Goal: Task Accomplishment & Management: Manage account settings

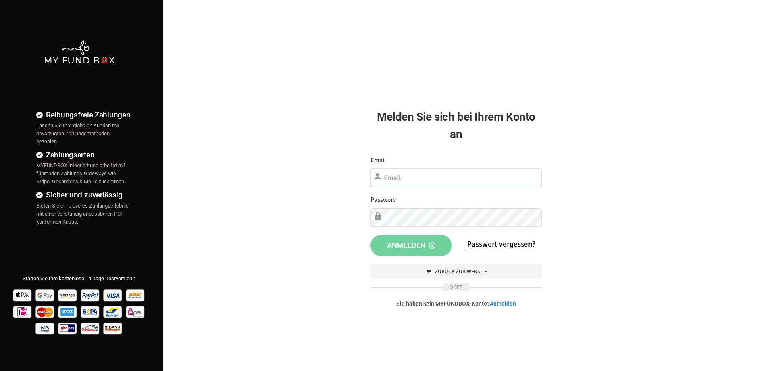
click at [403, 171] on input "text" at bounding box center [456, 177] width 171 height 19
type input "aoezel@nezir-europe.org"
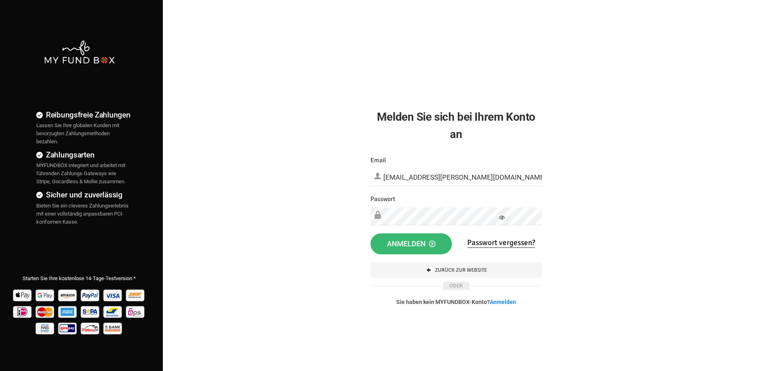
click at [423, 244] on span "Anmelden" at bounding box center [411, 243] width 48 height 8
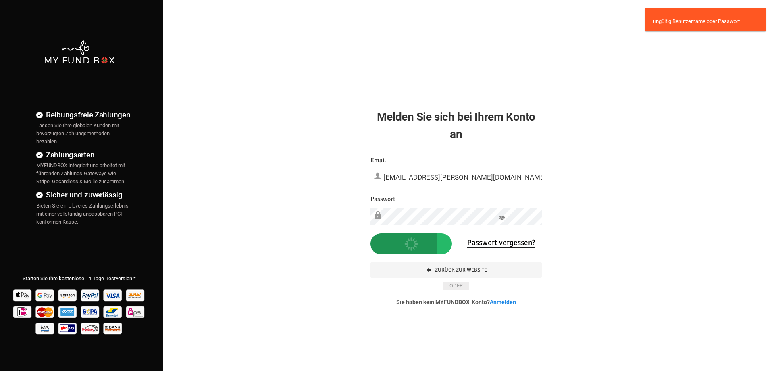
click at [504, 217] on icon at bounding box center [502, 217] width 6 height 6
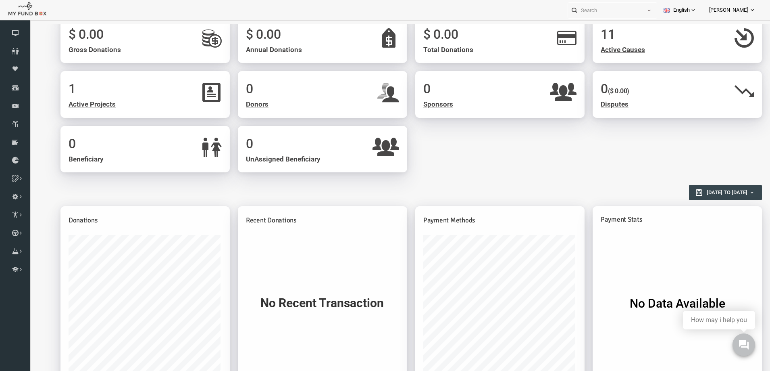
scroll to position [121, 0]
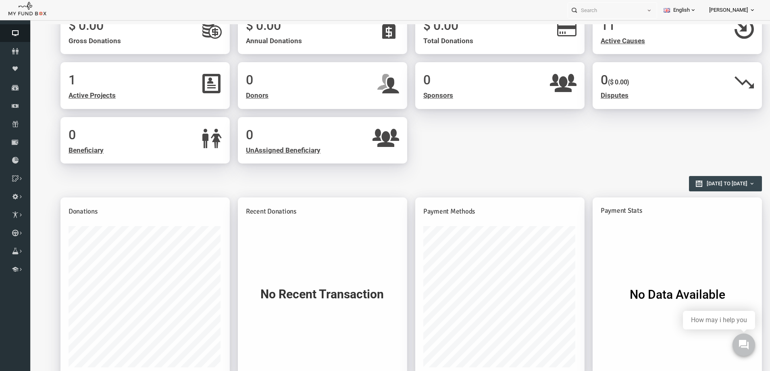
click at [0, 0] on span "Dashboard" at bounding box center [0, 0] width 0 height 0
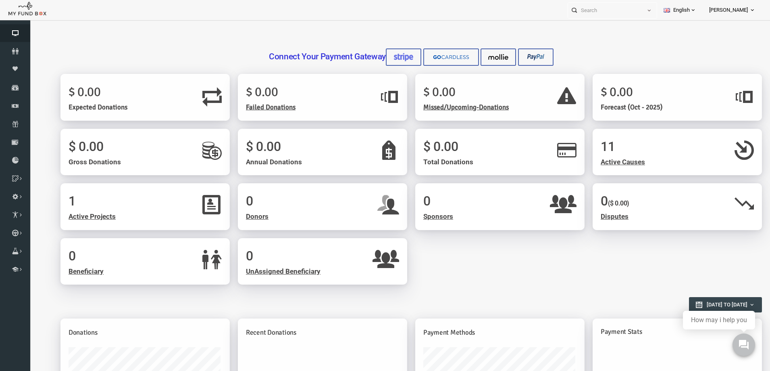
scroll to position [0, 0]
click at [682, 11] on link "English" at bounding box center [680, 10] width 46 height 20
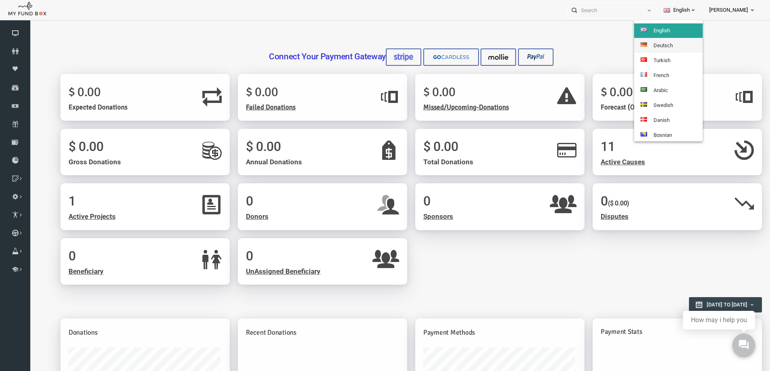
click at [664, 43] on link "Deutsch" at bounding box center [668, 45] width 69 height 15
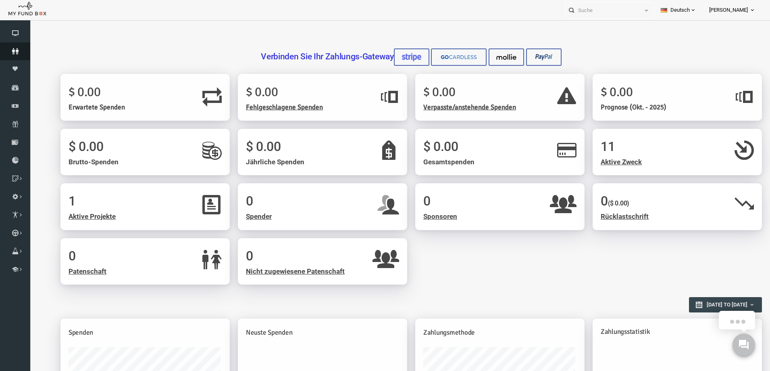
click at [0, 0] on span "Spender" at bounding box center [0, 0] width 0 height 0
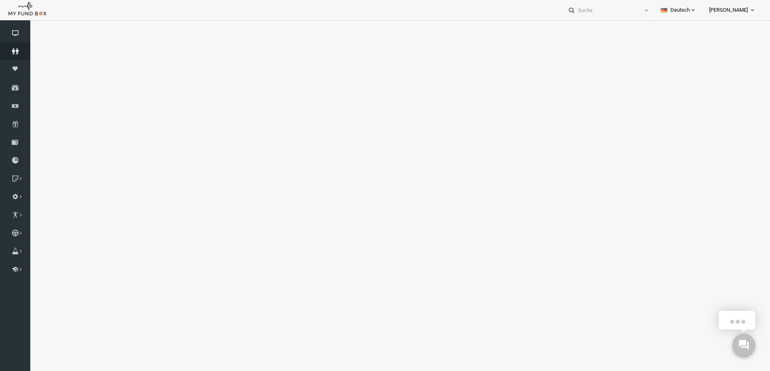
select select "100"
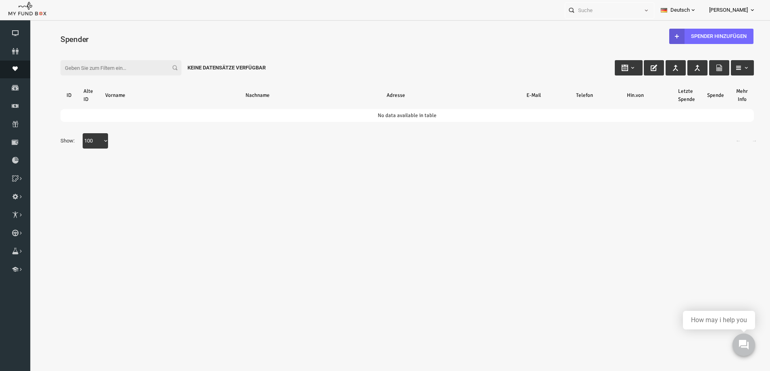
click at [16, 67] on icon at bounding box center [15, 68] width 30 height 5
click at [13, 85] on icon at bounding box center [15, 87] width 30 height 6
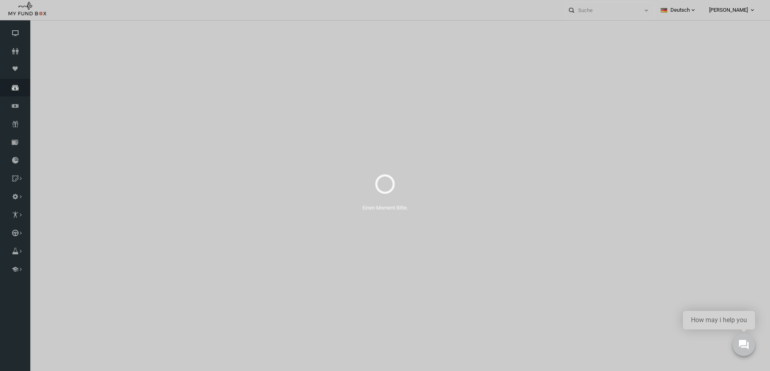
select select "100"
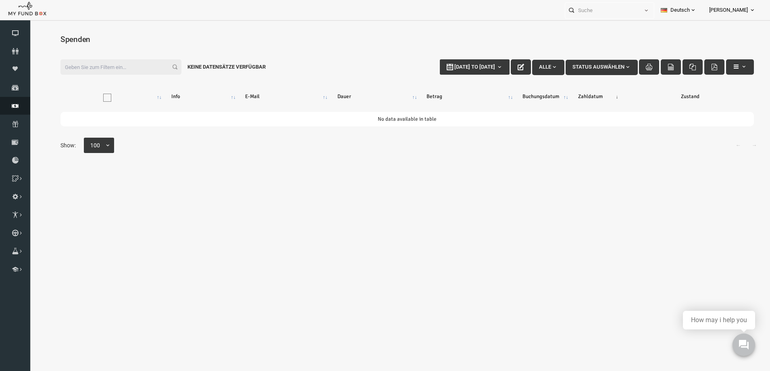
click at [19, 106] on icon at bounding box center [15, 105] width 30 height 6
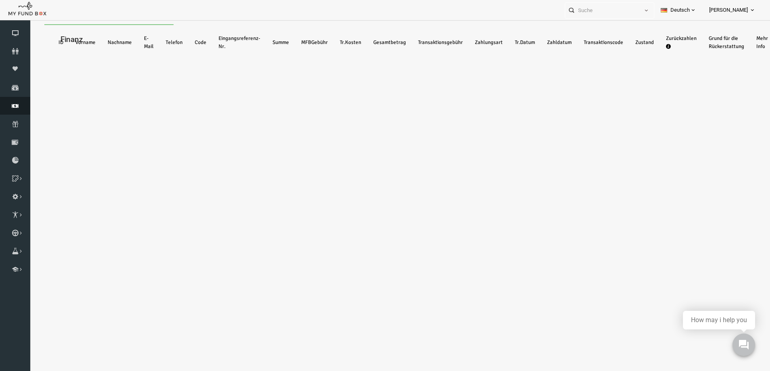
select select "100"
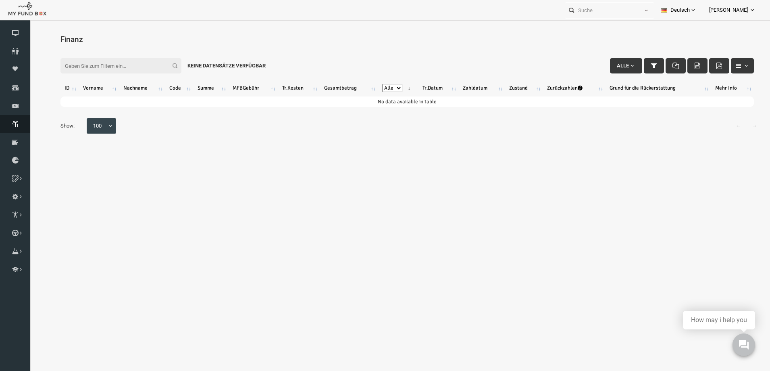
click at [23, 122] on icon at bounding box center [15, 124] width 30 height 6
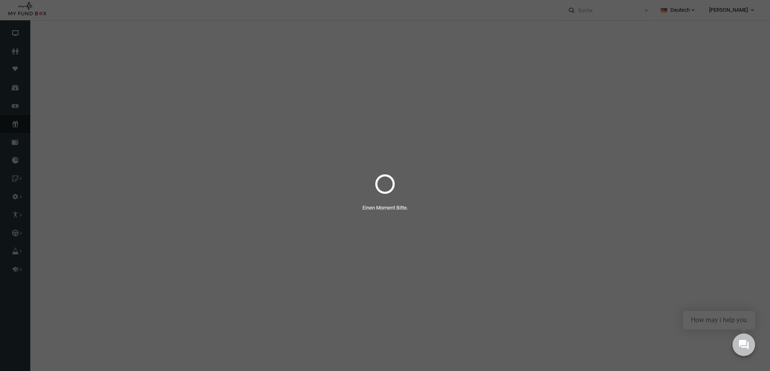
select select "100"
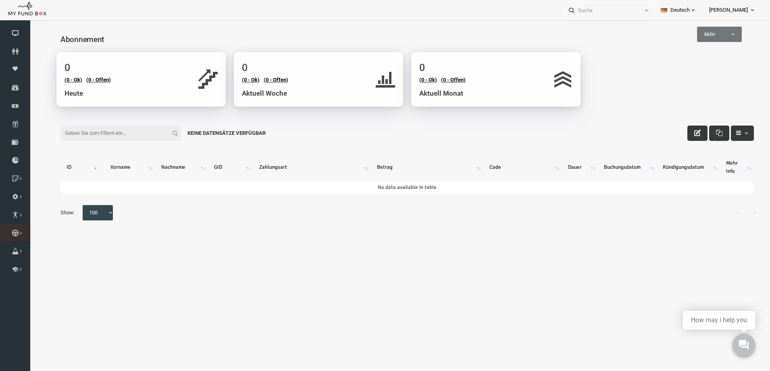
click at [0, 0] on icon at bounding box center [0, 0] width 0 height 0
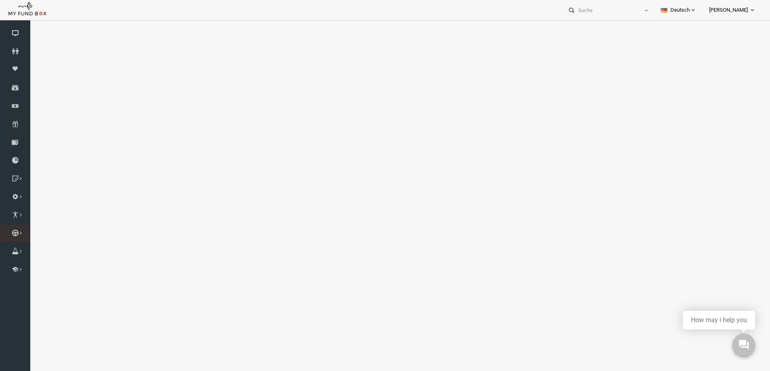
select select "100"
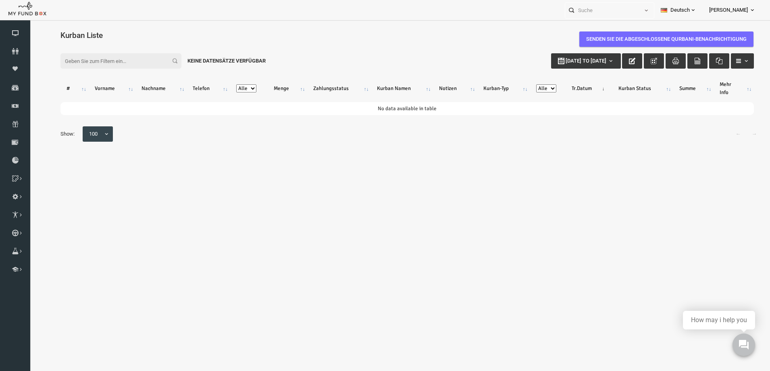
click at [749, 12] on icon at bounding box center [752, 10] width 6 height 6
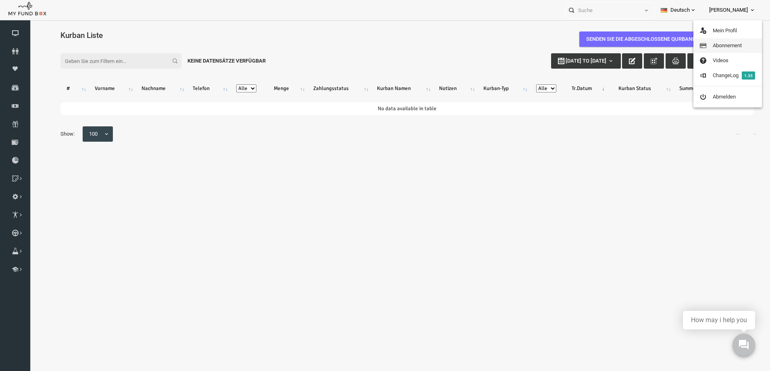
click at [722, 43] on link "Abonnement" at bounding box center [728, 45] width 69 height 15
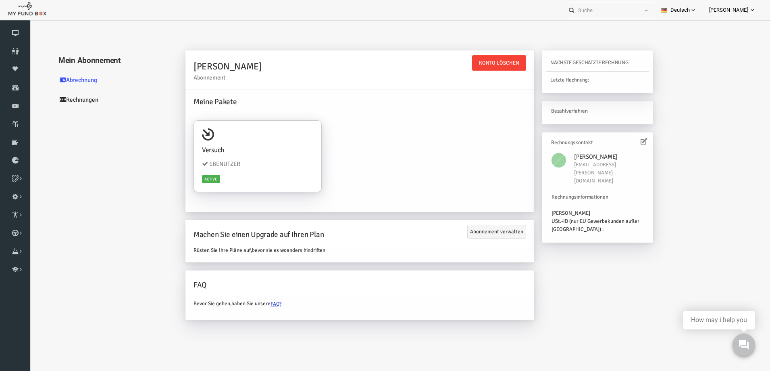
click at [749, 10] on link "[PERSON_NAME]" at bounding box center [732, 10] width 59 height 20
click at [724, 31] on link "Mein Profil" at bounding box center [728, 30] width 69 height 15
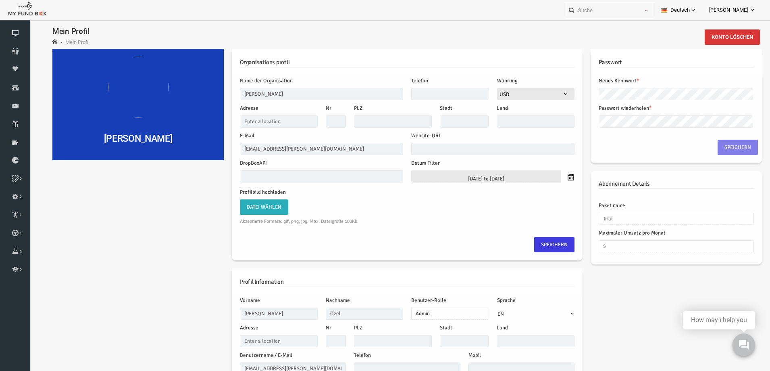
click at [748, 6] on link "[PERSON_NAME]" at bounding box center [732, 10] width 59 height 20
click at [0, 0] on icon at bounding box center [0, 0] width 0 height 0
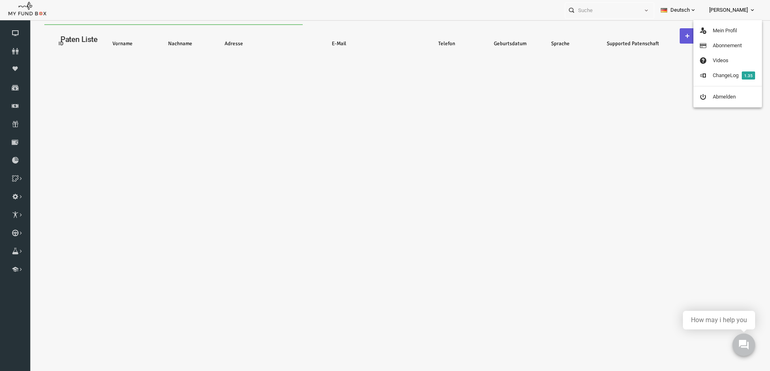
select select "100"
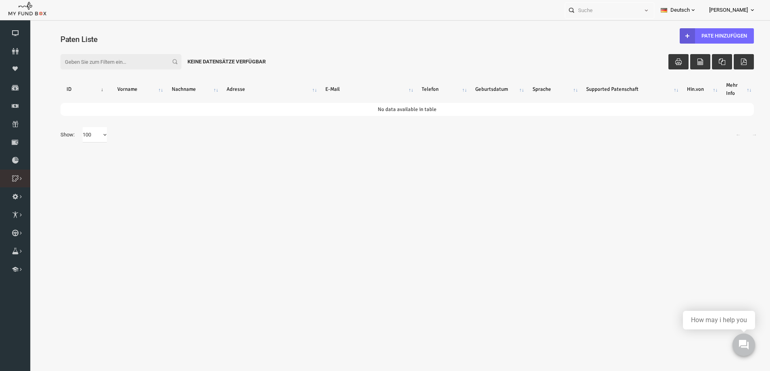
click at [0, 0] on icon at bounding box center [0, 0] width 0 height 0
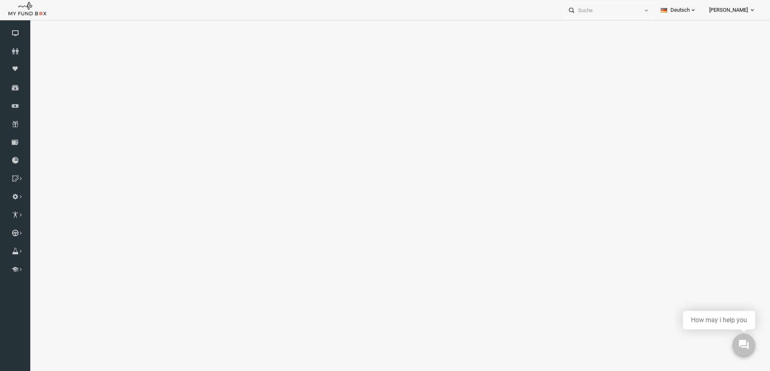
select select "100"
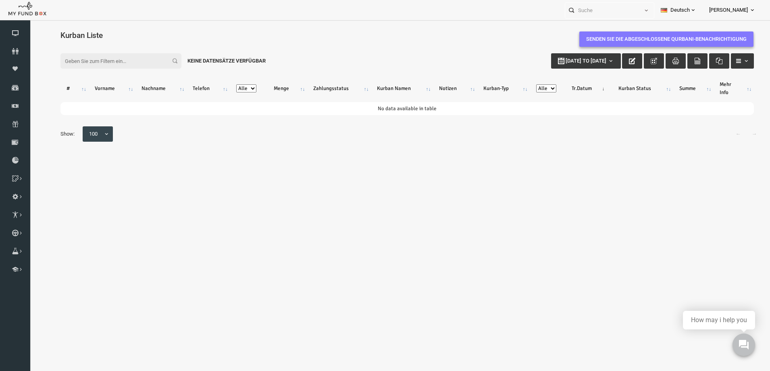
click at [654, 36] on link "Senden Sie die abgeschlossene Qurbani-Benachrichtigung" at bounding box center [652, 38] width 174 height 15
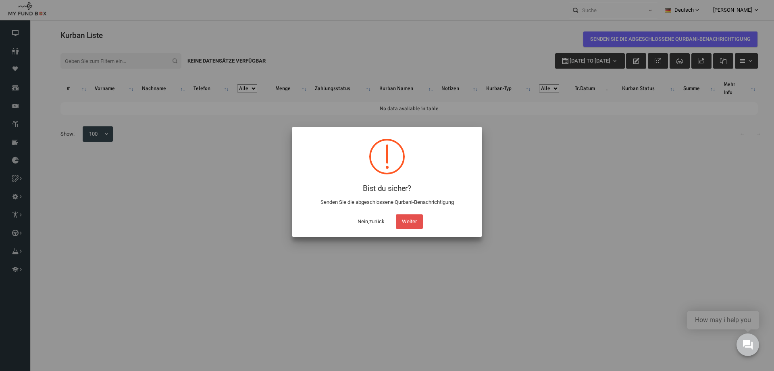
click at [401, 219] on button "Weiter" at bounding box center [409, 221] width 27 height 15
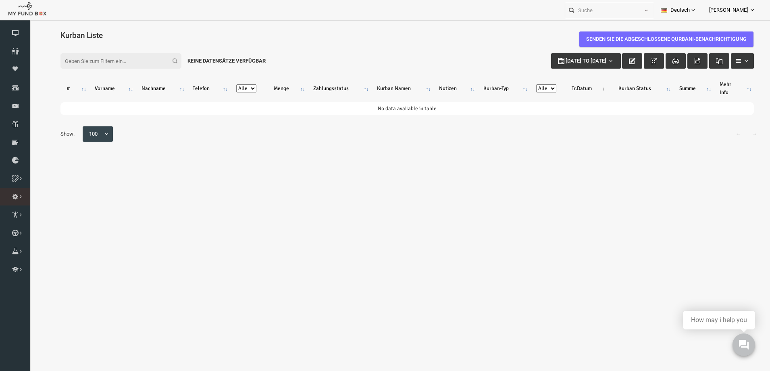
click at [0, 0] on icon at bounding box center [0, 0] width 0 height 0
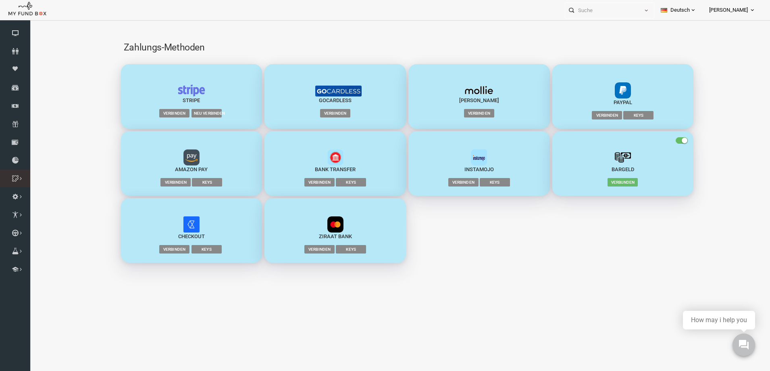
click at [0, 0] on link "Zweck Liste" at bounding box center [0, 0] width 0 height 0
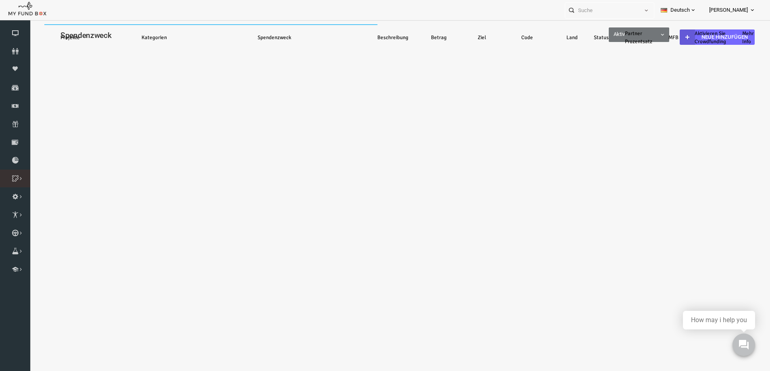
select select "100"
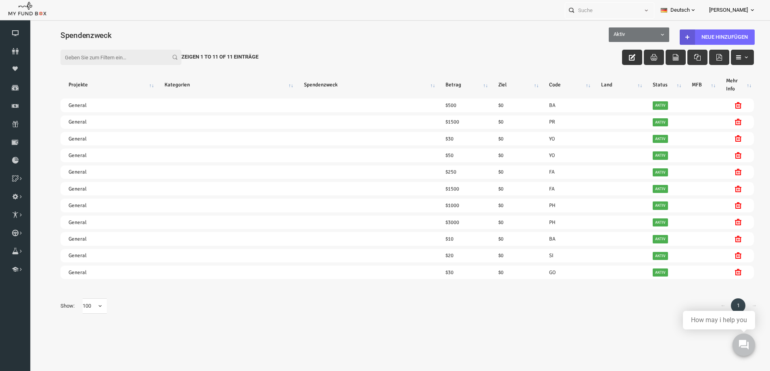
click at [621, 56] on button "button" at bounding box center [617, 57] width 20 height 15
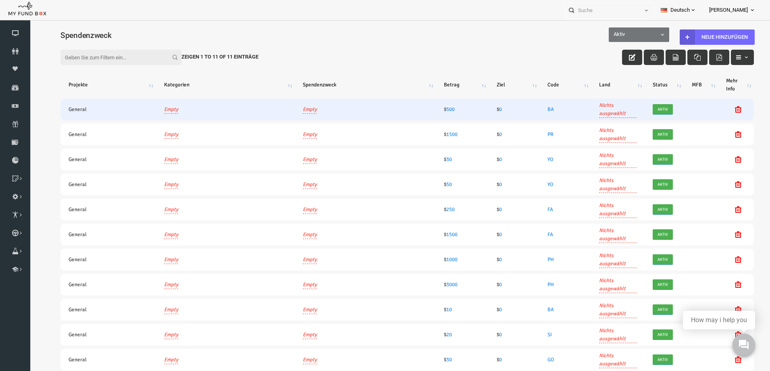
click at [154, 108] on link "Empty" at bounding box center [156, 109] width 14 height 9
click at [208, 75] on icon "button" at bounding box center [207, 76] width 6 height 6
click at [298, 111] on link "Empty" at bounding box center [295, 109] width 14 height 9
click at [346, 77] on icon "button" at bounding box center [345, 76] width 6 height 6
click at [721, 60] on icon "button" at bounding box center [724, 57] width 6 height 6
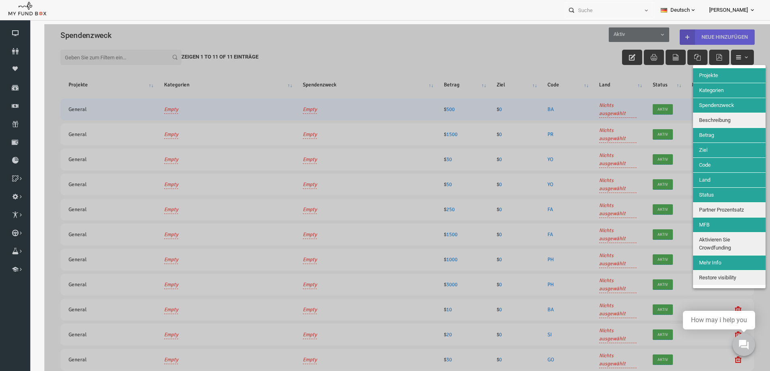
click at [736, 56] on div at bounding box center [392, 209] width 726 height 371
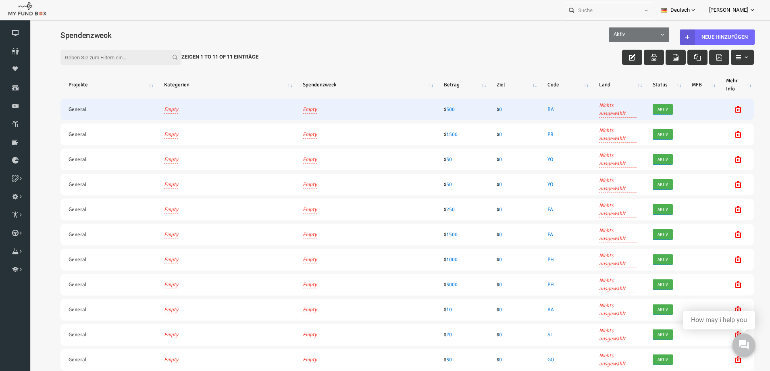
click at [680, 59] on icon "button" at bounding box center [683, 57] width 6 height 6
click at [596, 109] on link "Nichts ausgewählt" at bounding box center [603, 109] width 38 height 17
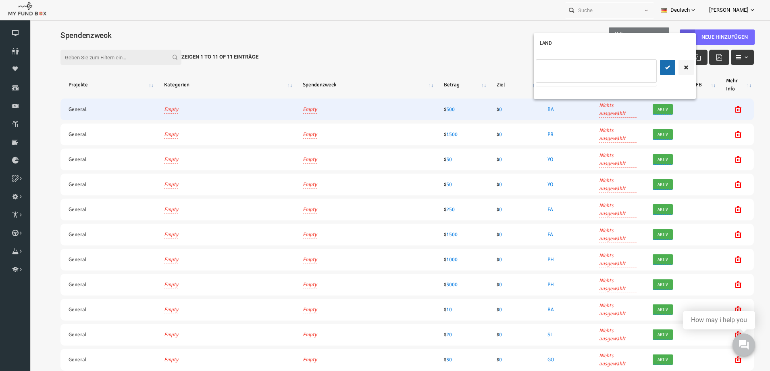
click at [628, 72] on input "text" at bounding box center [587, 68] width 131 height 14
type input "Land auswählen"
click at [675, 68] on icon "button" at bounding box center [671, 67] width 6 height 6
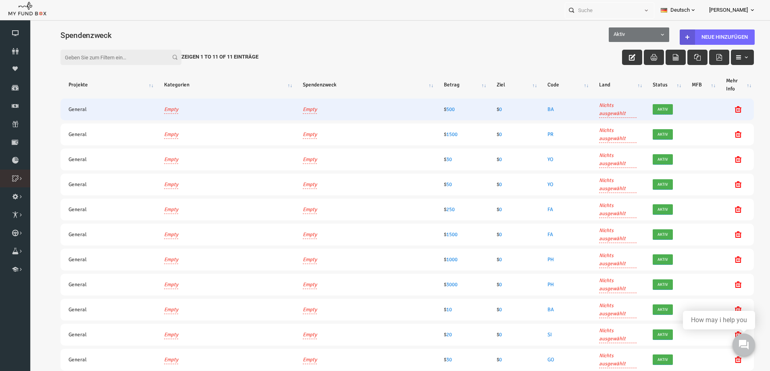
click at [0, 0] on icon at bounding box center [0, 0] width 0 height 0
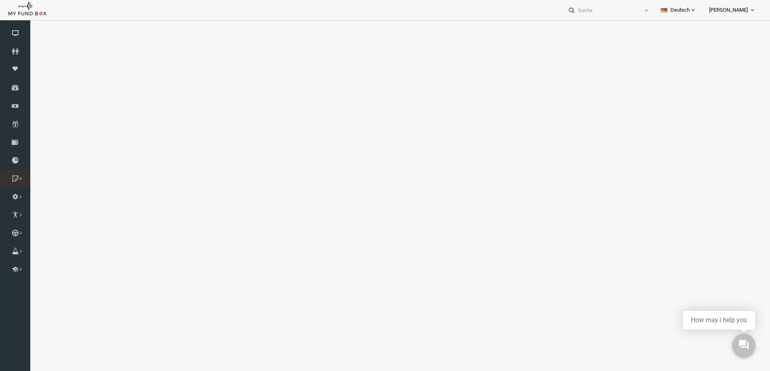
select select "100"
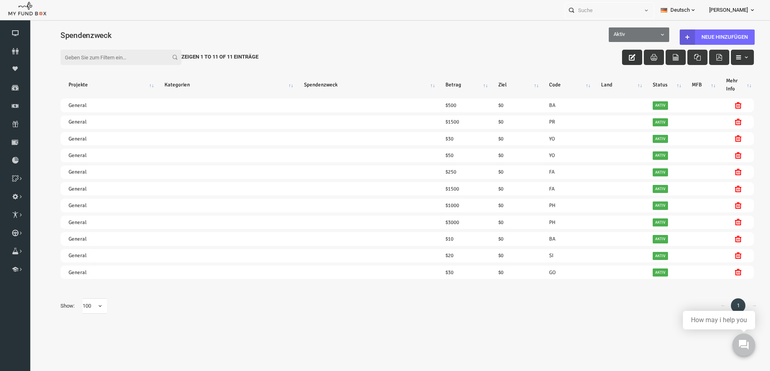
click at [619, 56] on icon "button" at bounding box center [617, 57] width 6 height 6
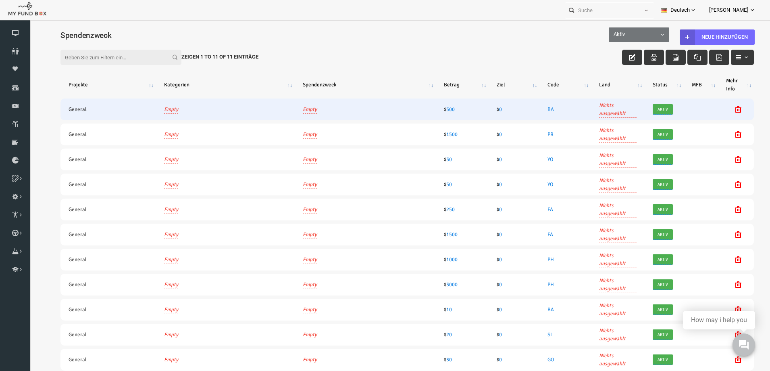
click at [64, 108] on td "General" at bounding box center [94, 109] width 96 height 22
click at [158, 112] on link "Empty" at bounding box center [156, 109] width 14 height 9
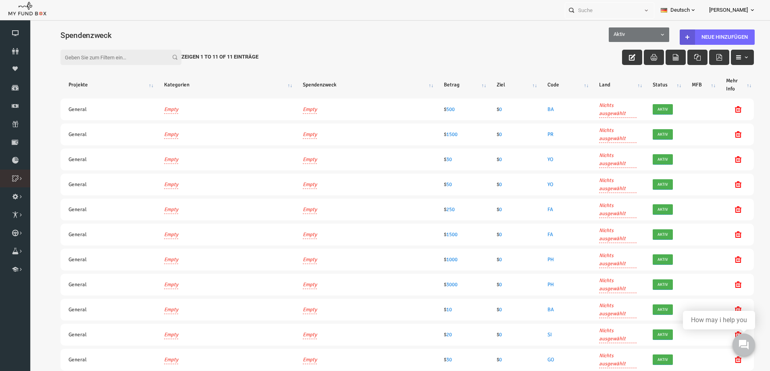
click at [0, 0] on icon at bounding box center [0, 0] width 0 height 0
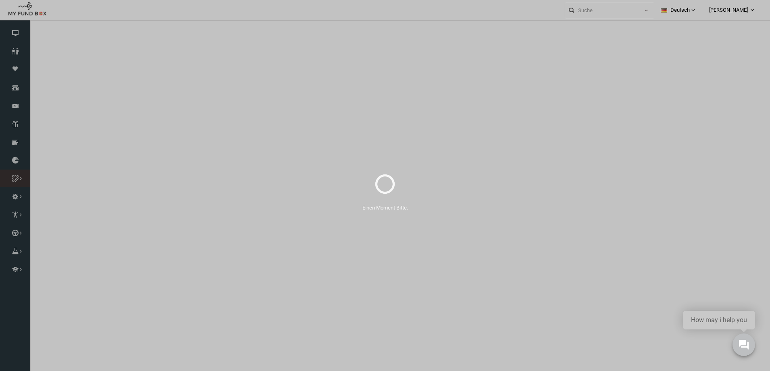
select select "100"
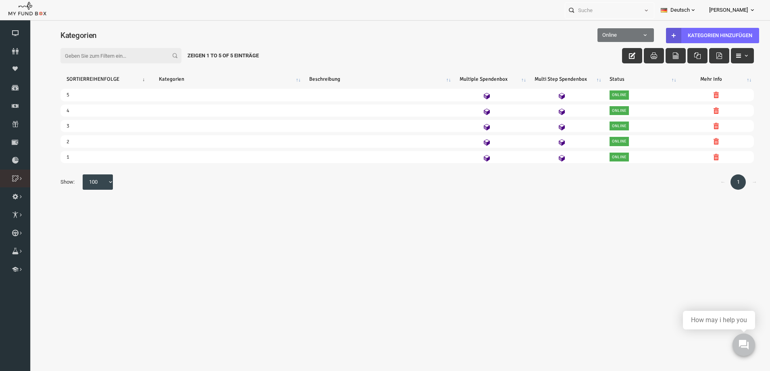
click at [0, 0] on icon at bounding box center [0, 0] width 0 height 0
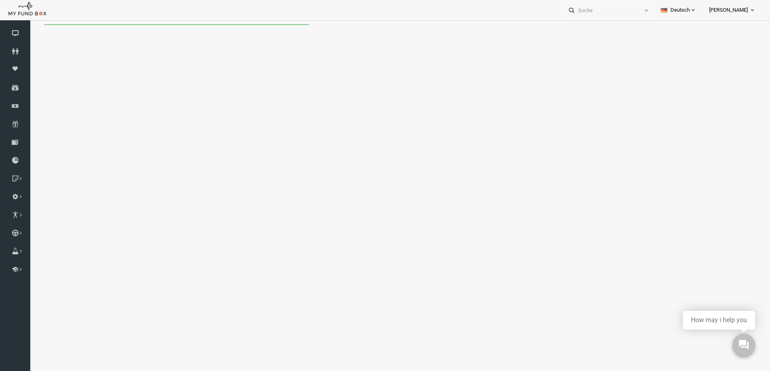
select select "100"
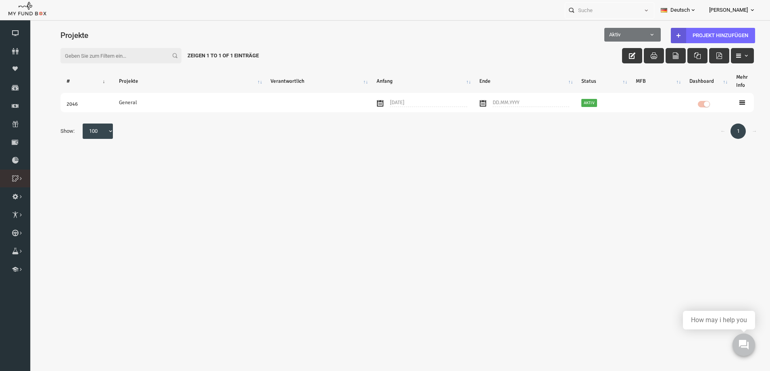
click at [0, 0] on icon at bounding box center [0, 0] width 0 height 0
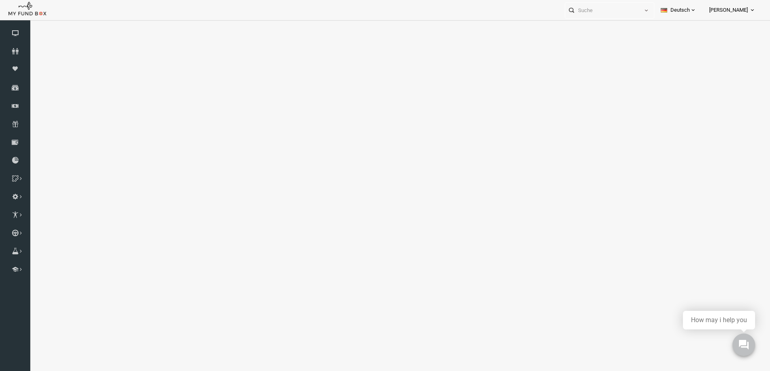
select select "100"
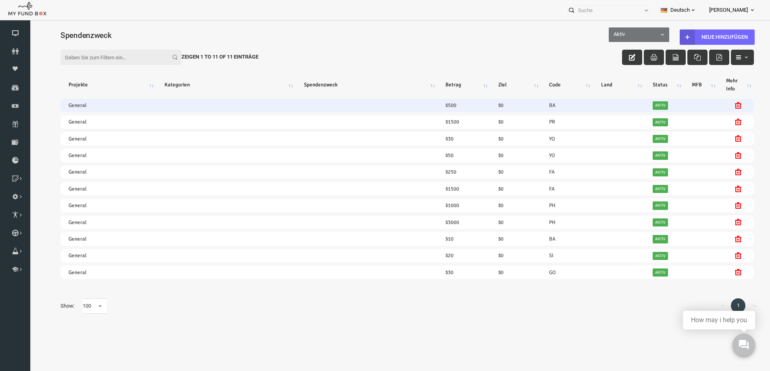
click at [310, 109] on td at bounding box center [352, 104] width 142 height 13
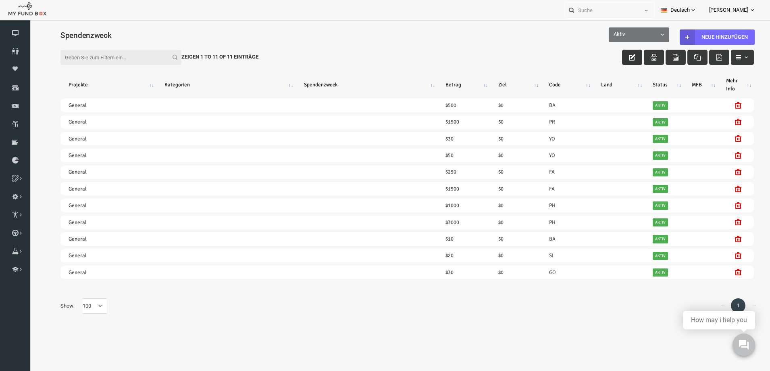
click at [616, 56] on icon "button" at bounding box center [617, 57] width 6 height 6
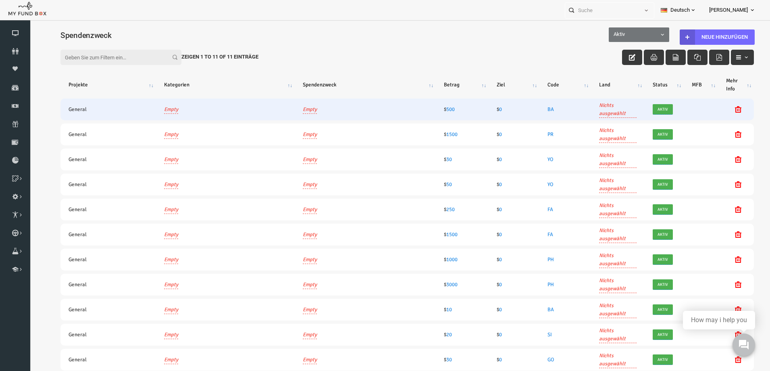
click at [291, 108] on link "Empty" at bounding box center [295, 109] width 14 height 9
type input "dsf"
click at [290, 109] on input "dsf" at bounding box center [280, 102] width 60 height 15
click at [325, 75] on icon "submit" at bounding box center [326, 76] width 6 height 6
click at [0, 0] on icon at bounding box center [0, 0] width 0 height 0
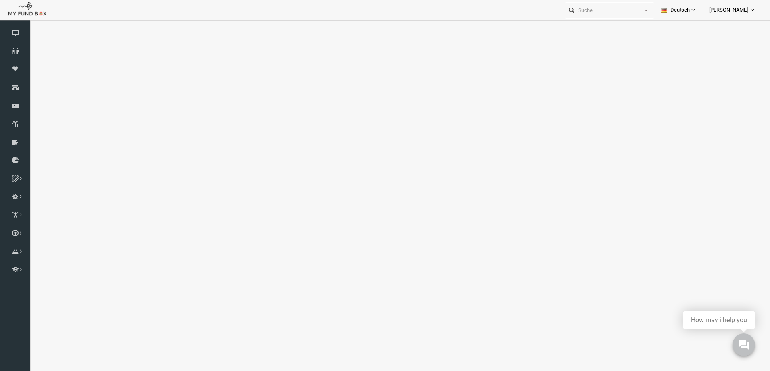
select select "100"
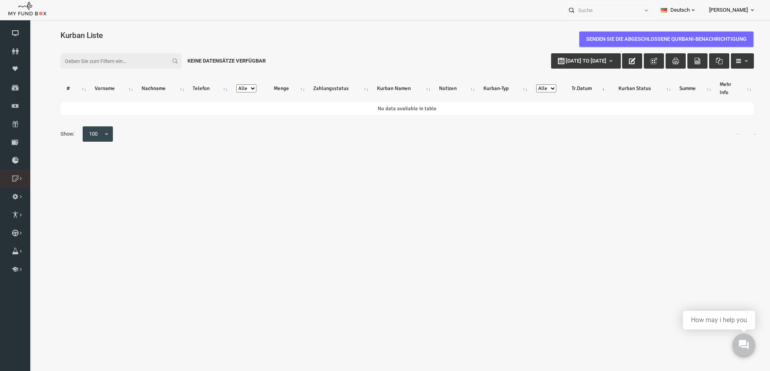
click at [0, 0] on icon at bounding box center [0, 0] width 0 height 0
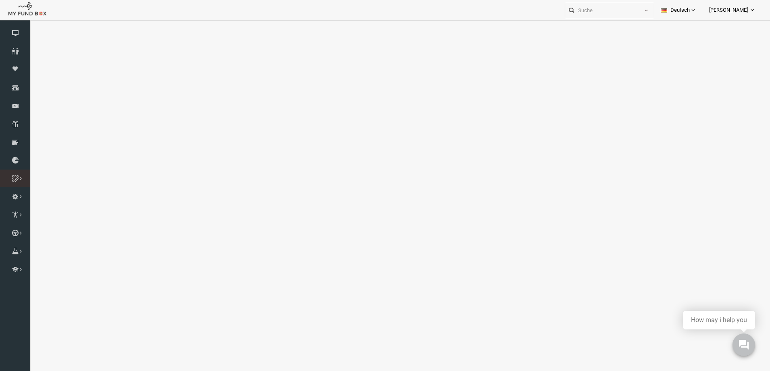
select select "100"
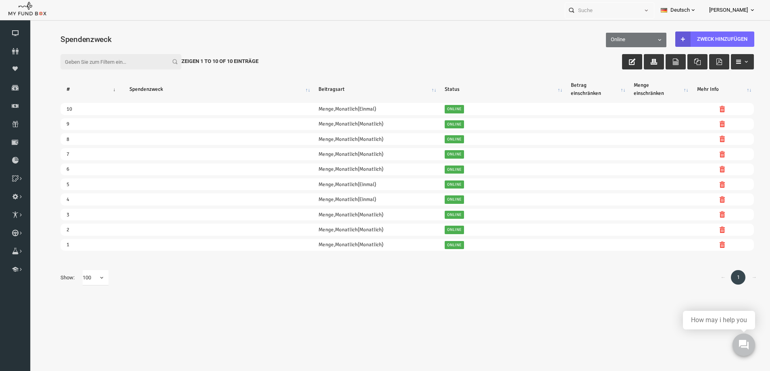
click at [620, 63] on button "button" at bounding box center [617, 61] width 20 height 15
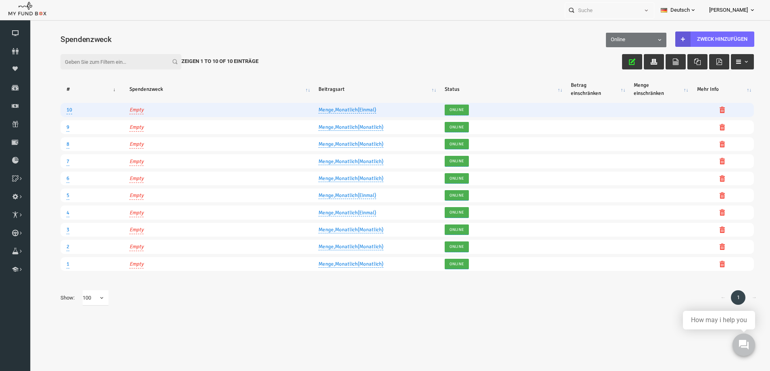
click at [338, 107] on link "Menge,Monatlich(Einmal)" at bounding box center [333, 109] width 58 height 7
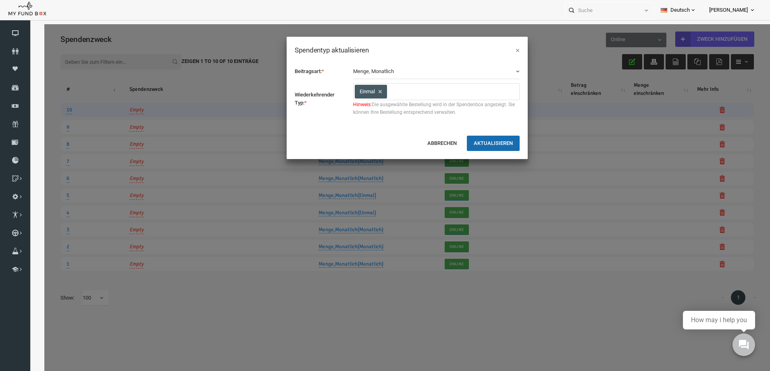
scroll to position [77, 0]
click at [430, 67] on button "Menge, Monatlich" at bounding box center [421, 71] width 167 height 15
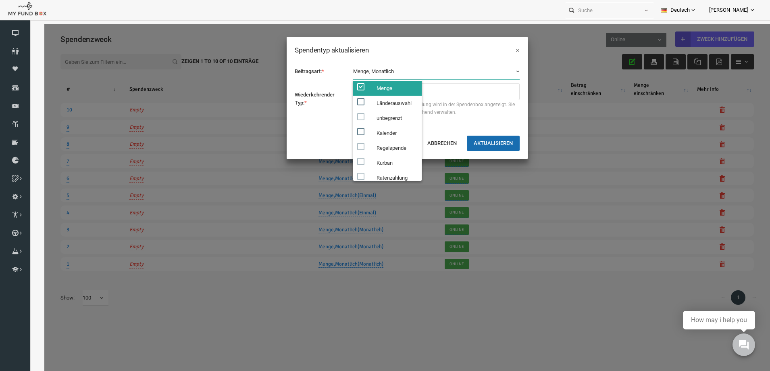
scroll to position [0, 0]
click at [302, 126] on div "Beitragsart: * Menge Länderauswahl unbegrenzt Kalender Regelspende Kurban Raten…" at bounding box center [392, 95] width 241 height 79
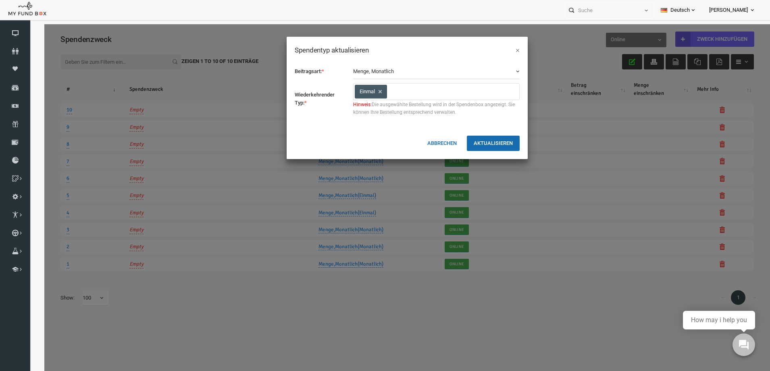
click at [424, 145] on button "Abbrechen" at bounding box center [427, 143] width 43 height 15
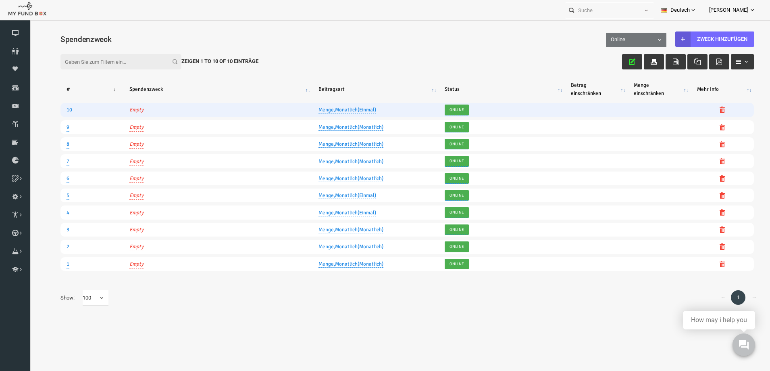
click at [127, 110] on link "Empty" at bounding box center [122, 109] width 14 height 9
click at [119, 86] on input "text" at bounding box center [105, 82] width 71 height 15
click at [170, 84] on button "button" at bounding box center [169, 82] width 15 height 15
click at [0, 0] on icon at bounding box center [0, 0] width 0 height 0
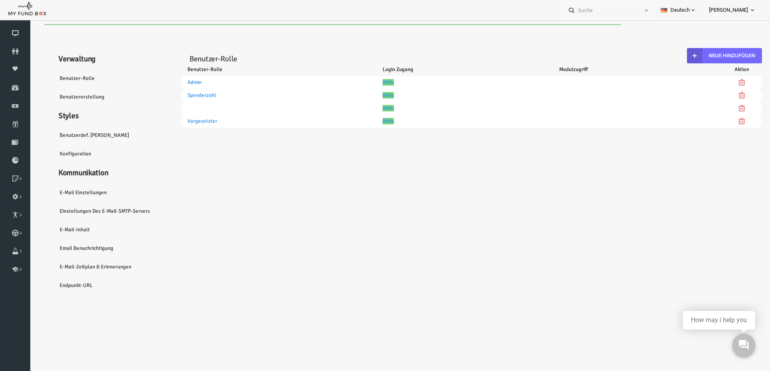
select select "100"
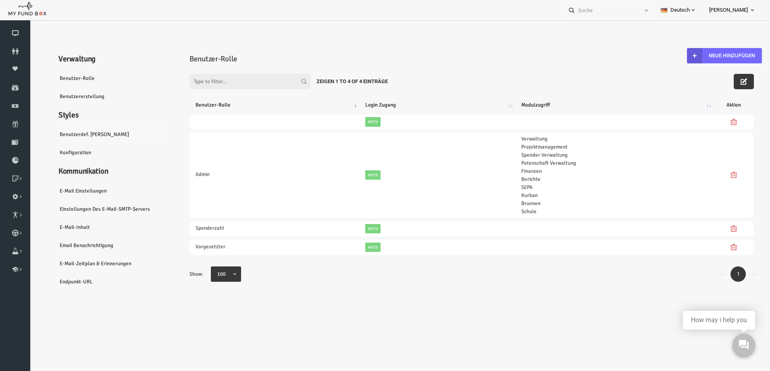
click at [64, 133] on link "Benutzerdef. Felder" at bounding box center [98, 134] width 121 height 19
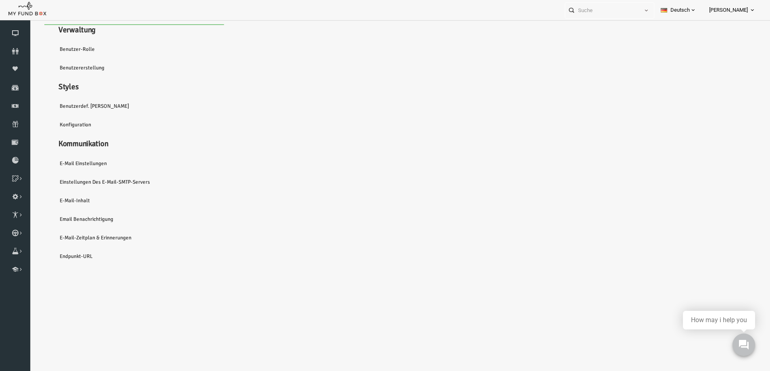
select select "100"
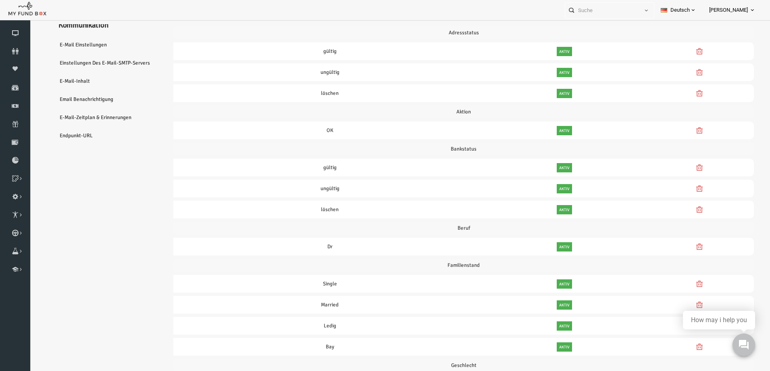
scroll to position [45, 0]
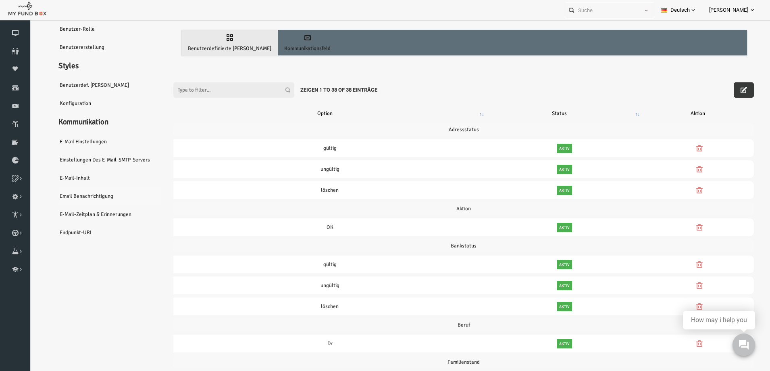
click at [62, 194] on link "Email Benachrichtigung" at bounding box center [98, 196] width 121 height 19
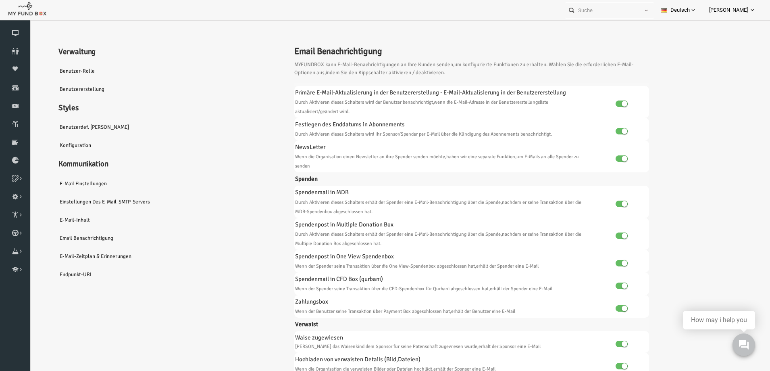
scroll to position [0, 0]
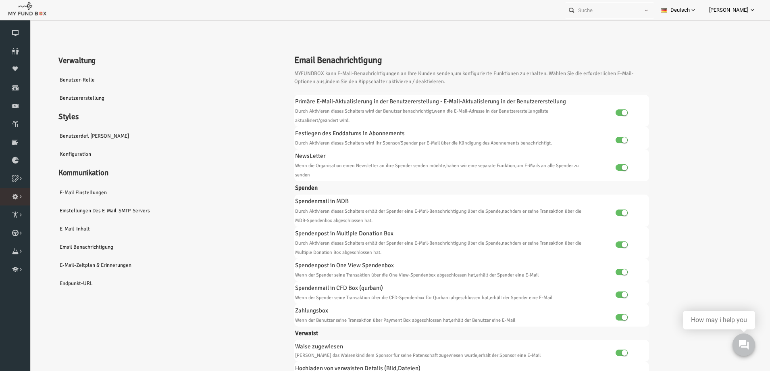
click at [0, 0] on icon at bounding box center [0, 0] width 0 height 0
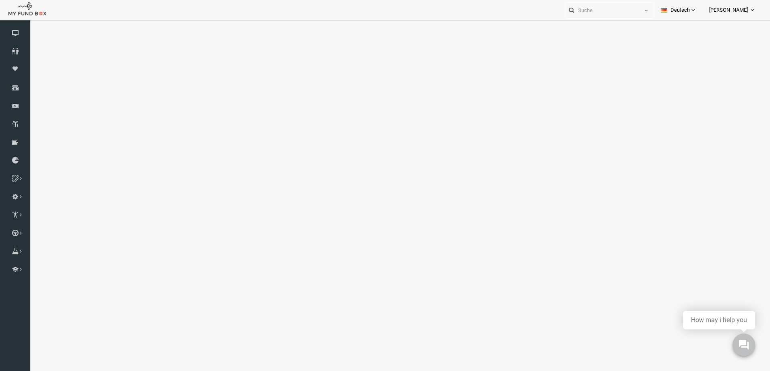
select select "100"
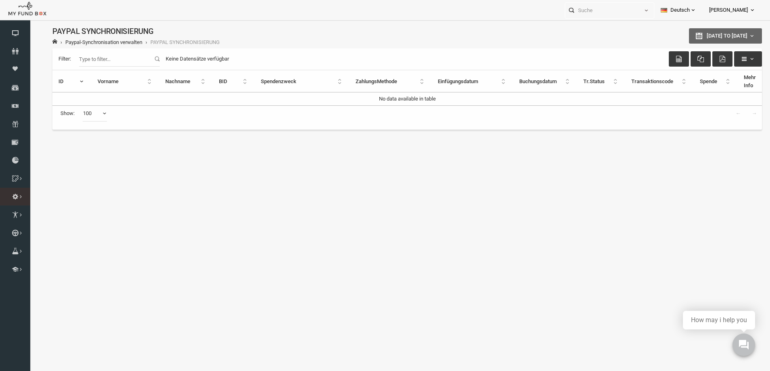
click at [0, 0] on link "Spende Box Integration" at bounding box center [0, 0] width 0 height 0
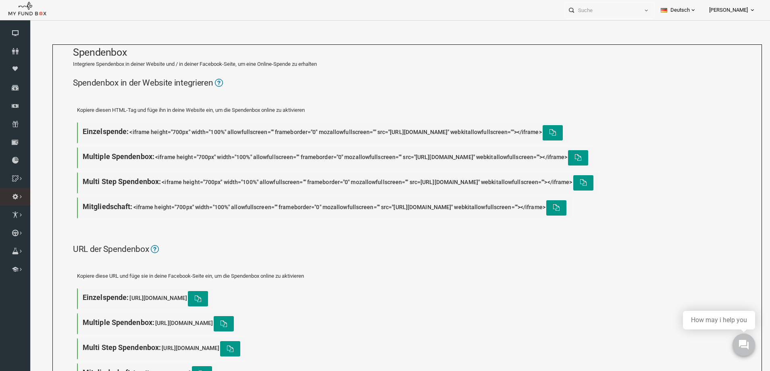
click at [0, 0] on link "Importieren" at bounding box center [0, 0] width 0 height 0
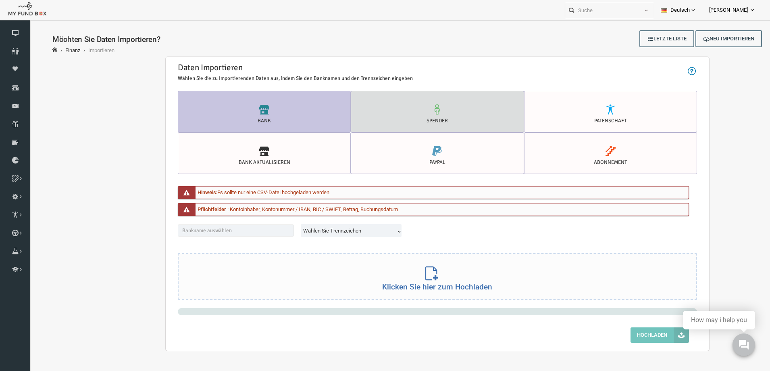
click at [465, 112] on icon at bounding box center [423, 109] width 158 height 10
radio input "true"
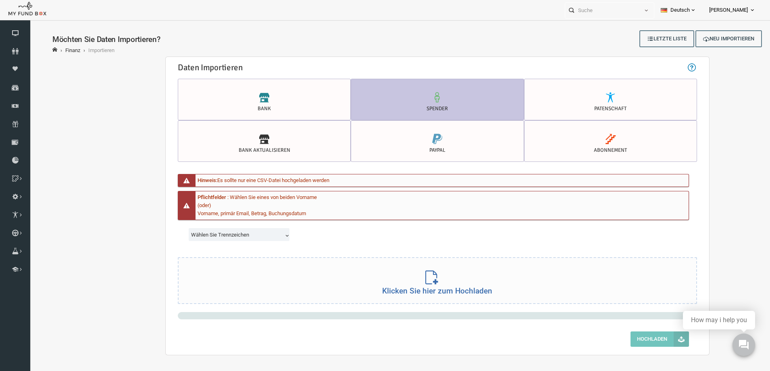
click at [253, 230] on span "Wählen Sie Trennzeichen" at bounding box center [225, 235] width 99 height 15
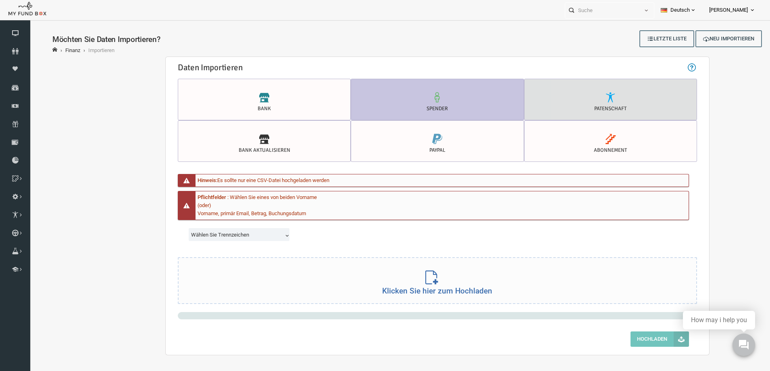
click at [611, 96] on icon at bounding box center [596, 97] width 158 height 10
radio input "true"
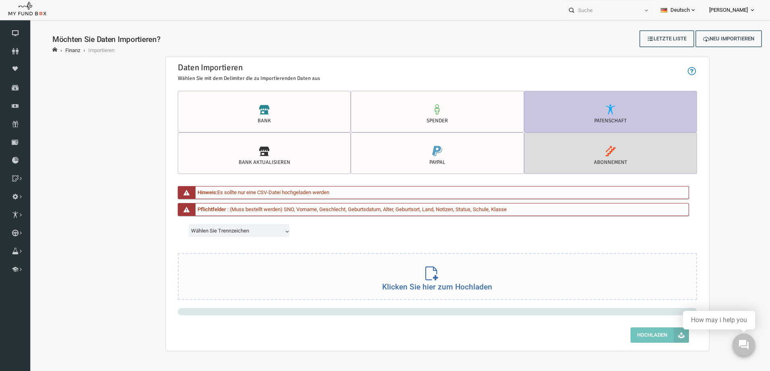
click at [602, 158] on label "Abonnement" at bounding box center [595, 153] width 173 height 42
radio input "true"
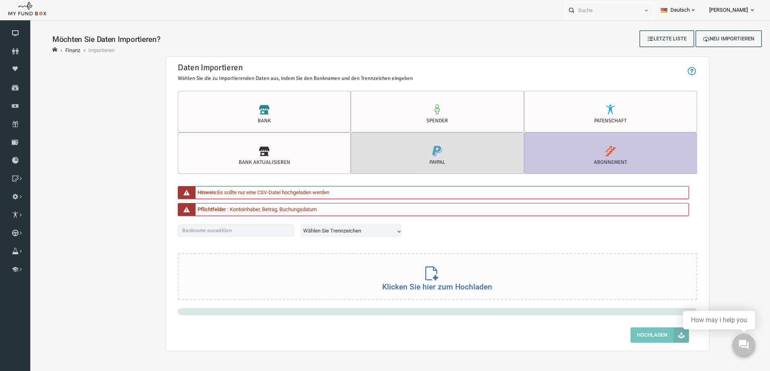
click at [474, 162] on label "PayPal" at bounding box center [422, 153] width 173 height 42
radio input "true"
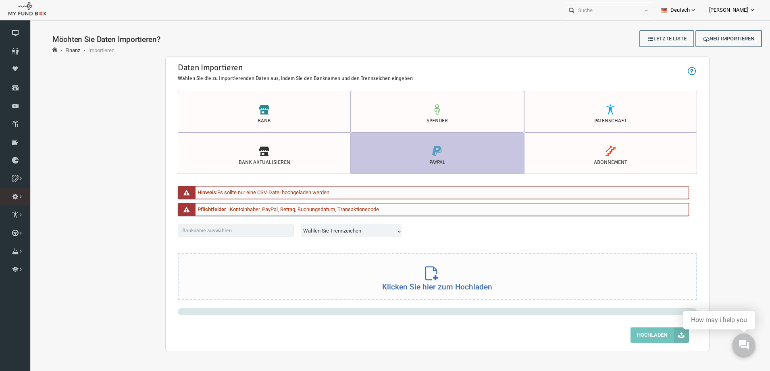
click at [0, 0] on link "Zahlungs-Methoden" at bounding box center [0, 0] width 0 height 0
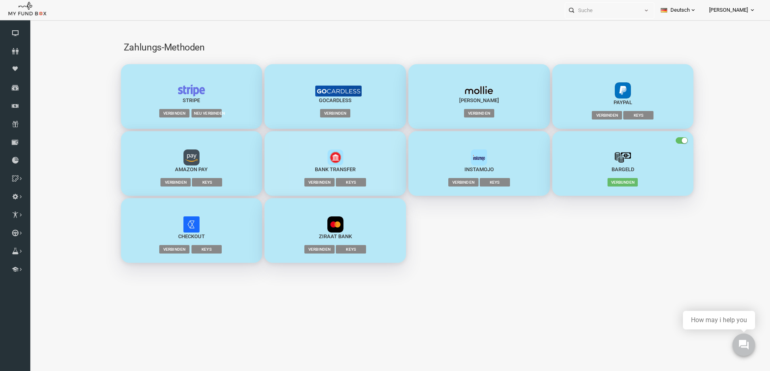
click at [325, 164] on img "button" at bounding box center [321, 157] width 16 height 16
click at [300, 183] on span "Verbinden" at bounding box center [305, 182] width 30 height 8
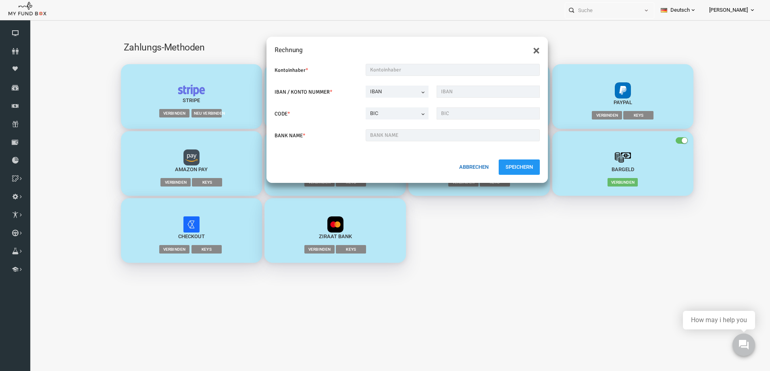
click at [454, 164] on button "Abbrechen" at bounding box center [459, 166] width 43 height 15
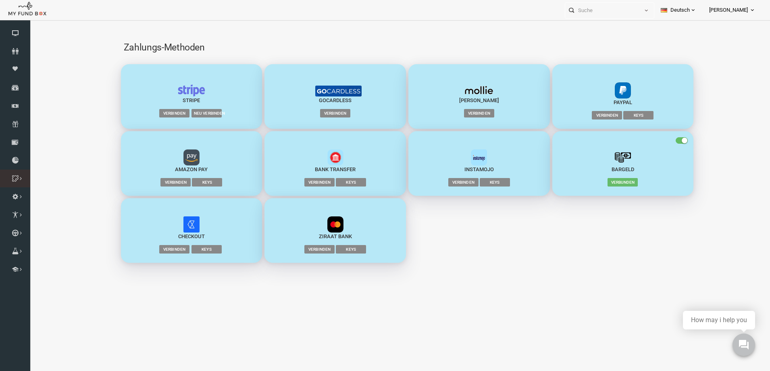
click at [0, 0] on link "Kategorie" at bounding box center [0, 0] width 0 height 0
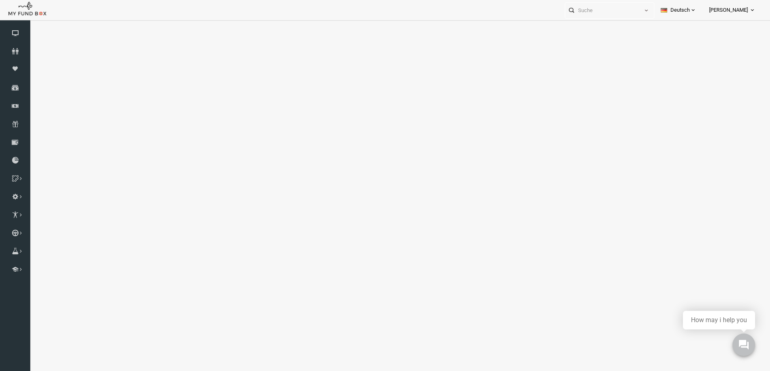
select select "100"
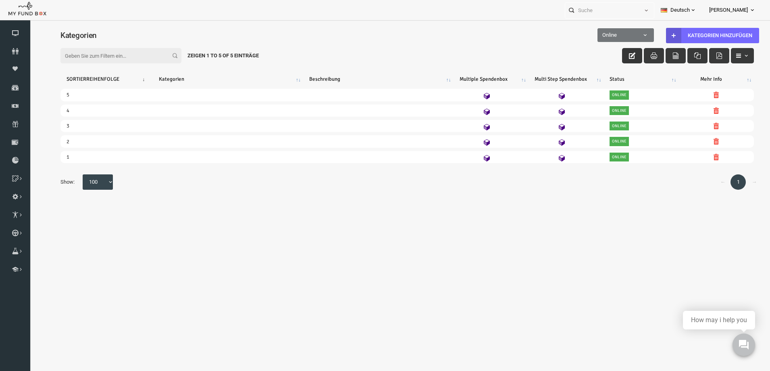
click at [622, 54] on button "button" at bounding box center [617, 55] width 20 height 15
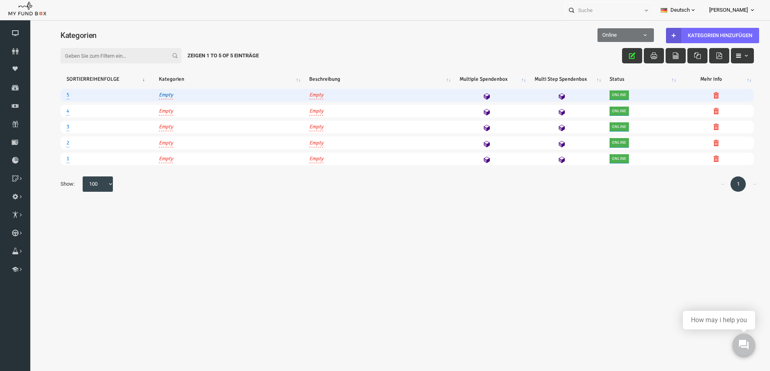
click at [148, 96] on link "Empty" at bounding box center [151, 95] width 14 height 8
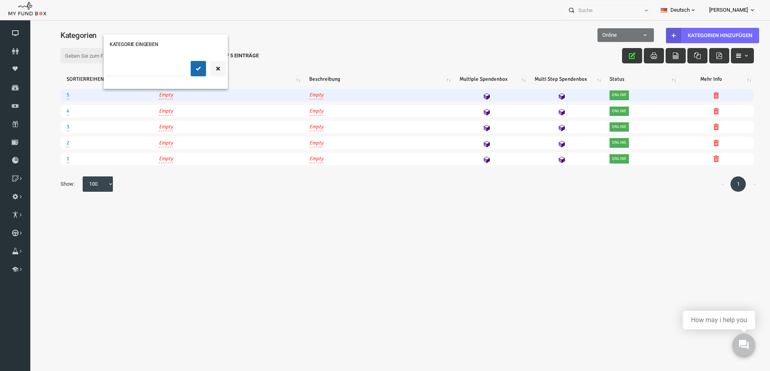
click at [160, 70] on input "text" at bounding box center [131, 68] width 81 height 15
type input "Test"
click at [180, 69] on icon "submit" at bounding box center [183, 68] width 6 height 6
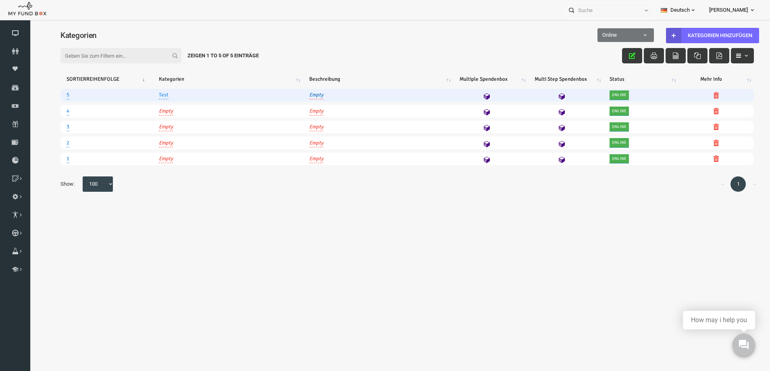
click at [302, 94] on link "Empty" at bounding box center [301, 95] width 14 height 8
type textarea "Ich teste aktuell."
click at [296, 67] on button "submit" at bounding box center [291, 68] width 15 height 15
click at [471, 94] on icon at bounding box center [472, 96] width 6 height 6
click at [548, 96] on icon at bounding box center [547, 96] width 6 height 6
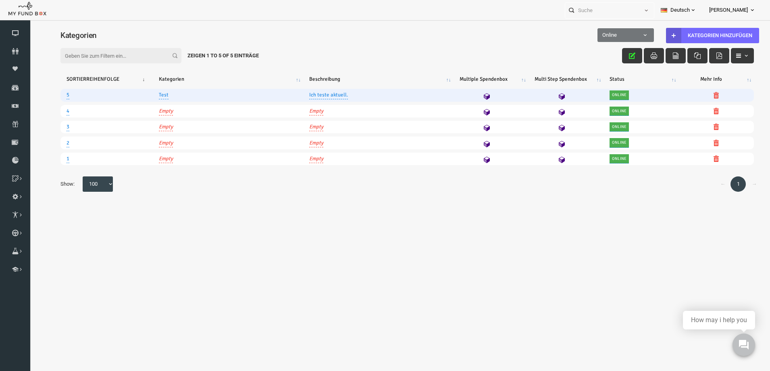
click at [547, 94] on icon at bounding box center [547, 96] width 6 height 6
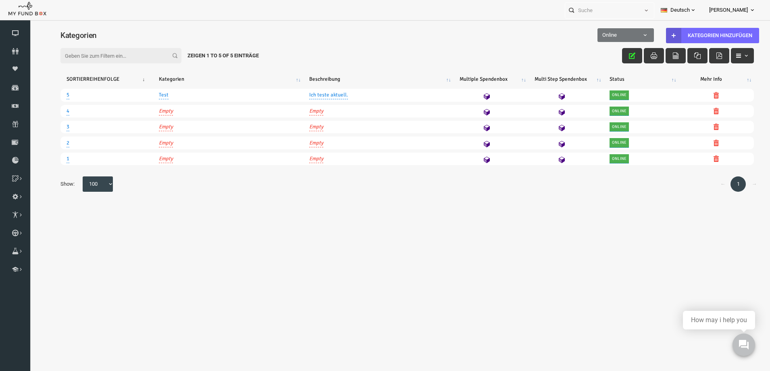
click at [621, 35] on span "Online" at bounding box center [611, 35] width 55 height 8
click at [620, 37] on span "Online" at bounding box center [611, 35] width 55 height 8
click at [0, 0] on link "Projekt" at bounding box center [0, 0] width 0 height 0
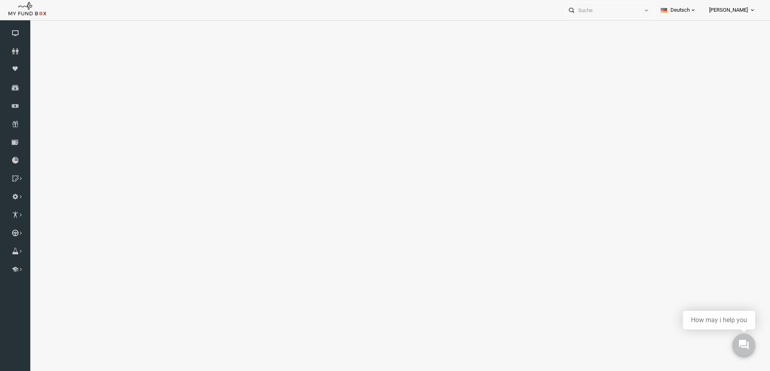
select select "100"
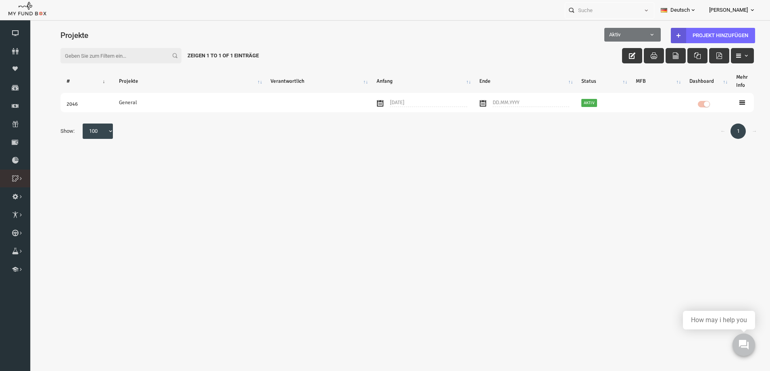
click at [0, 0] on icon at bounding box center [0, 0] width 0 height 0
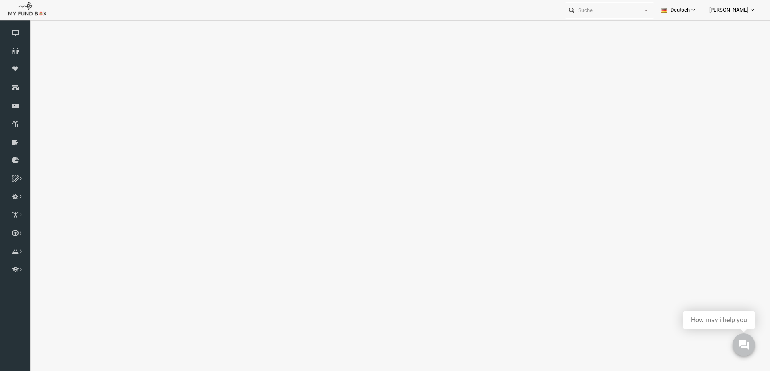
select select "100"
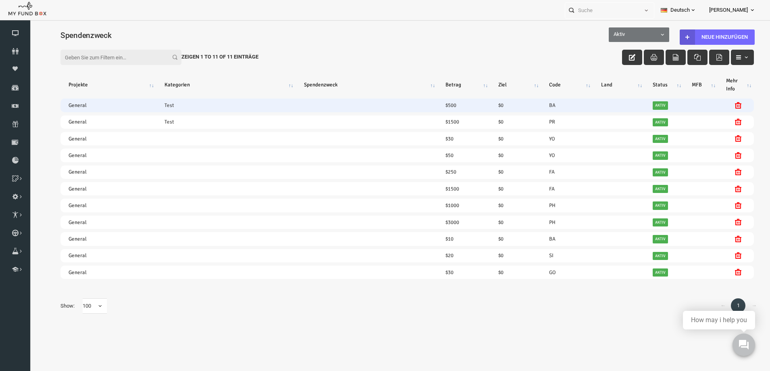
click at [538, 106] on td "BA" at bounding box center [552, 104] width 52 height 13
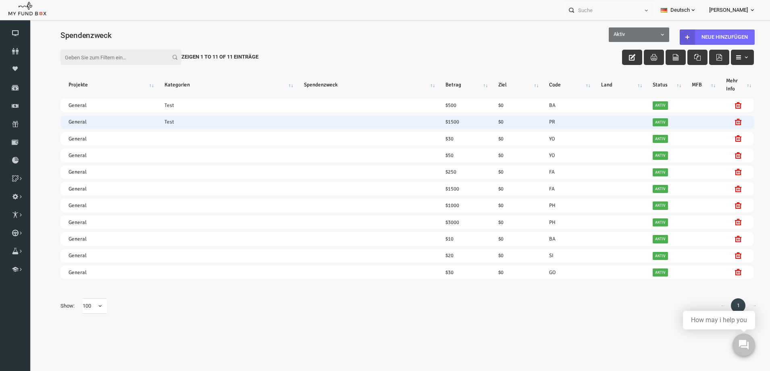
click at [537, 122] on td "PR" at bounding box center [552, 121] width 52 height 13
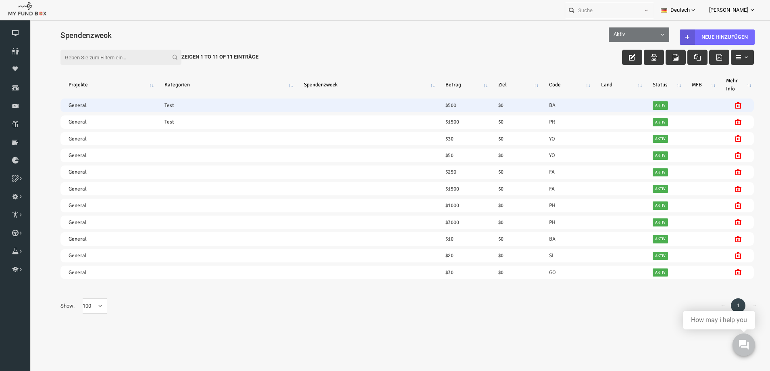
click at [326, 104] on td at bounding box center [352, 104] width 142 height 13
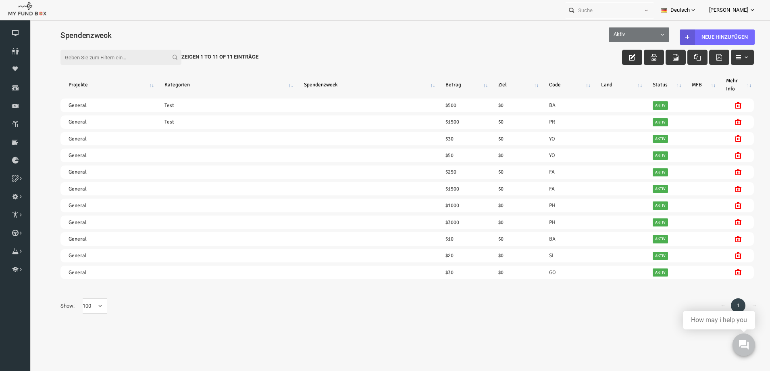
click at [616, 53] on button "button" at bounding box center [617, 57] width 20 height 15
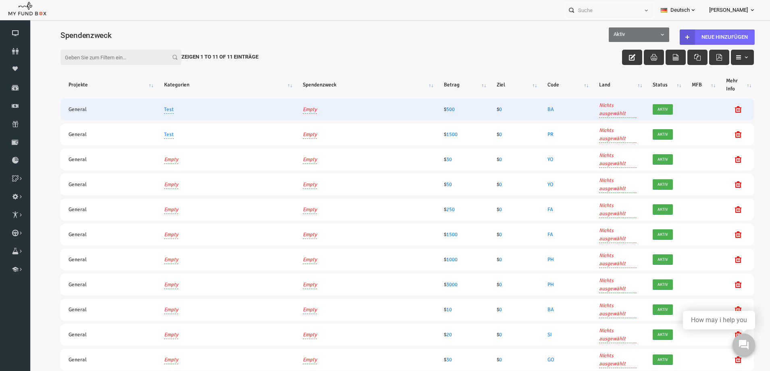
click at [296, 108] on link "Empty" at bounding box center [295, 109] width 14 height 9
click at [345, 76] on icon "button" at bounding box center [345, 76] width 6 height 6
click at [0, 0] on link "Multiple Spendenbox" at bounding box center [0, 0] width 0 height 0
click at [0, 0] on icon at bounding box center [0, 0] width 0 height 0
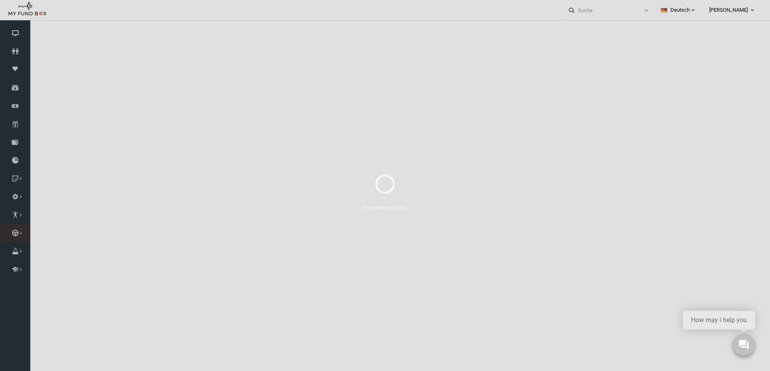
select select "100"
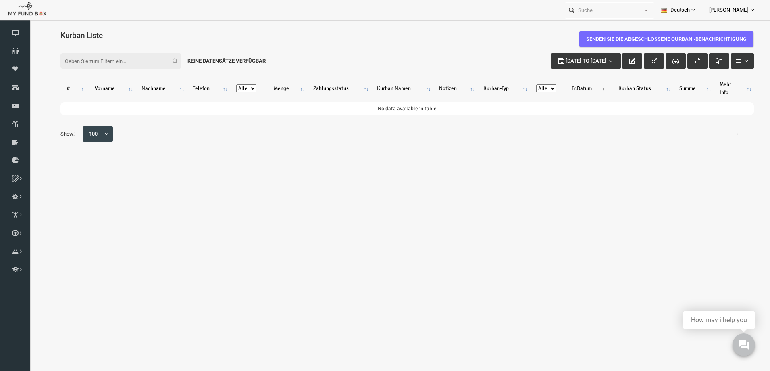
click at [232, 89] on select "Alle" at bounding box center [231, 88] width 20 height 8
click at [0, 0] on link "Kategorie" at bounding box center [0, 0] width 0 height 0
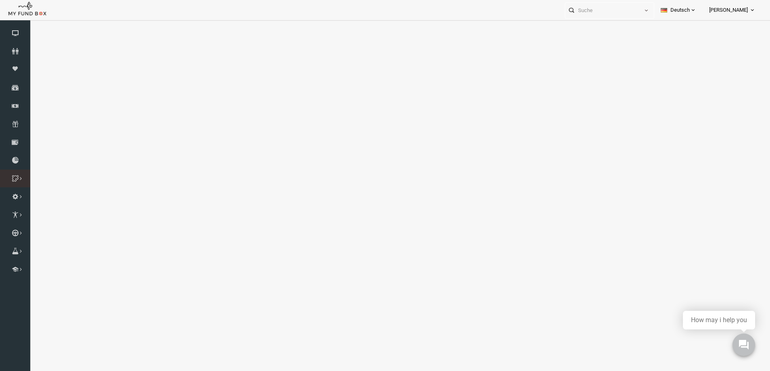
select select "100"
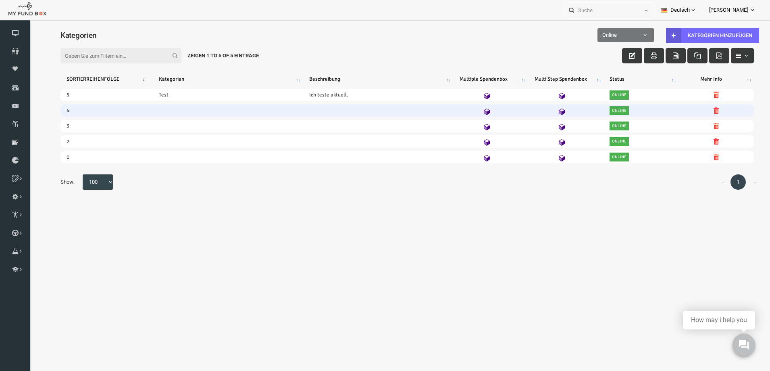
click at [158, 104] on td at bounding box center [213, 110] width 150 height 12
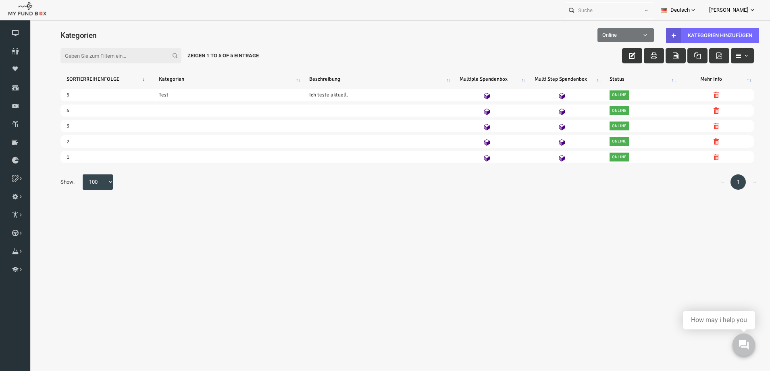
click at [620, 56] on icon "button" at bounding box center [617, 55] width 6 height 6
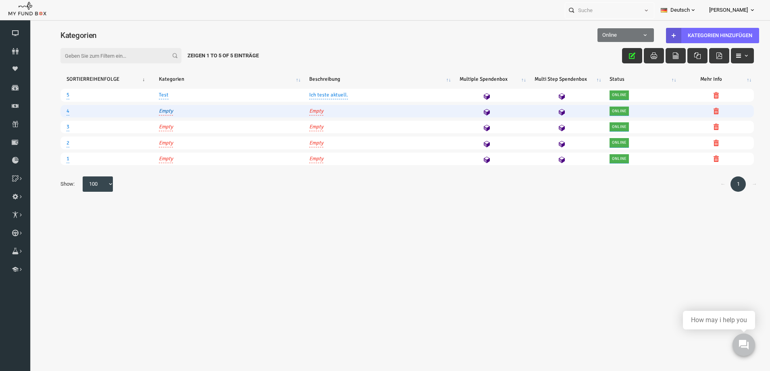
click at [156, 108] on link "Empty" at bounding box center [151, 111] width 14 height 8
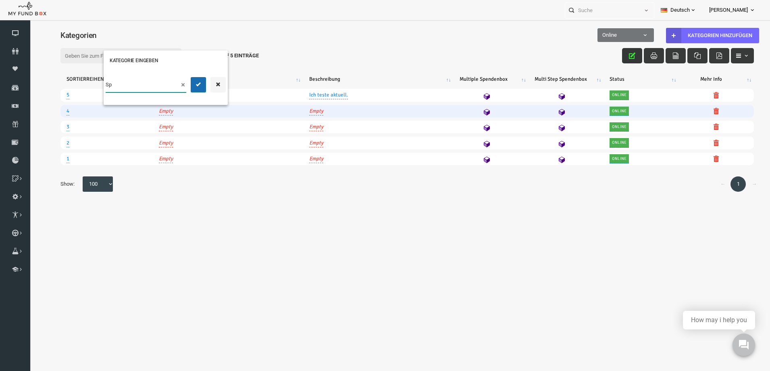
type input "S"
type input "Test 2"
click at [186, 79] on button "submit" at bounding box center [183, 84] width 15 height 15
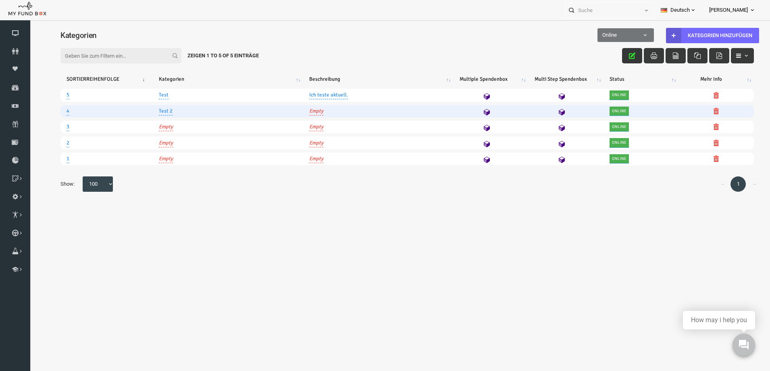
click at [753, 12] on icon at bounding box center [752, 10] width 6 height 6
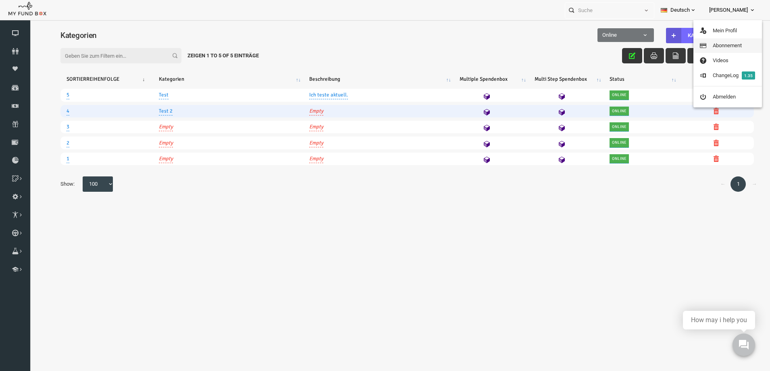
click at [733, 47] on link "Abonnement" at bounding box center [728, 45] width 69 height 15
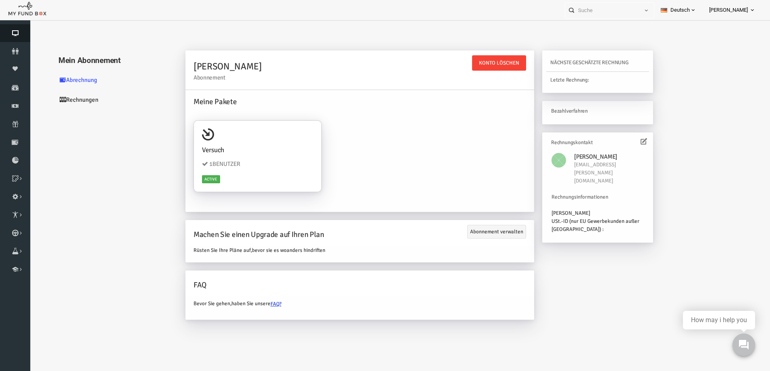
click at [16, 34] on icon at bounding box center [15, 33] width 30 height 6
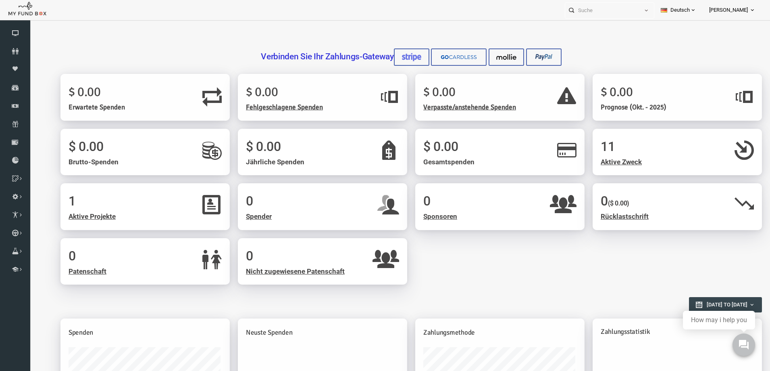
click at [607, 160] on span "Aktive Zweck" at bounding box center [606, 162] width 41 height 8
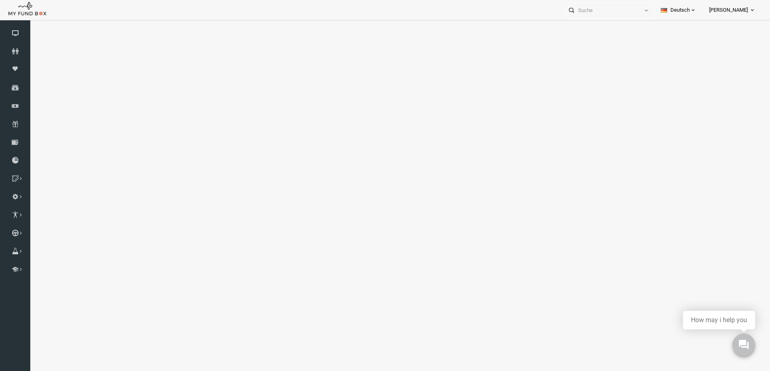
select select "100"
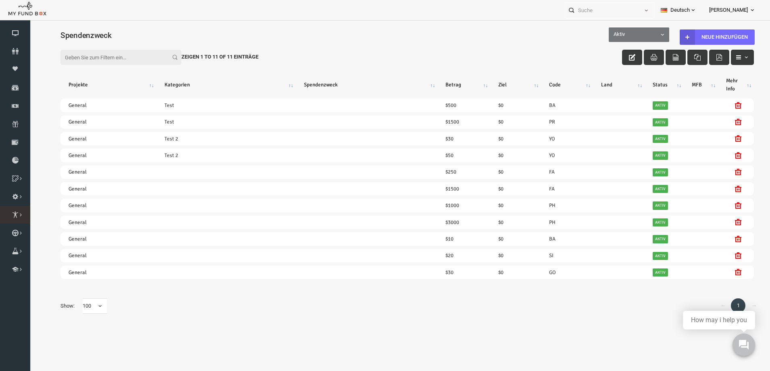
click at [0, 0] on icon at bounding box center [0, 0] width 0 height 0
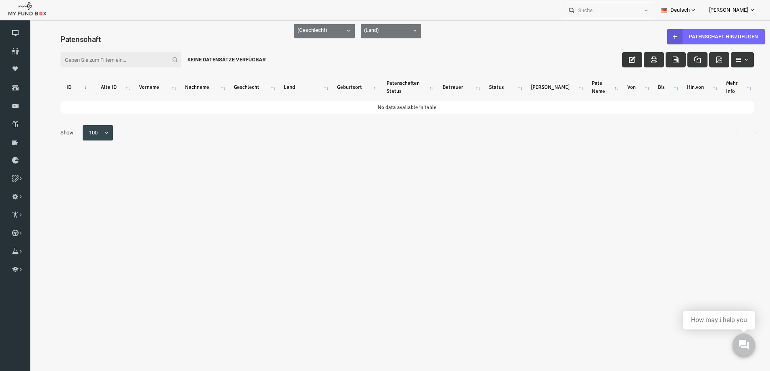
click at [619, 58] on icon "button" at bounding box center [617, 59] width 6 height 6
click at [0, 0] on link "Spenderliste" at bounding box center [0, 0] width 0 height 0
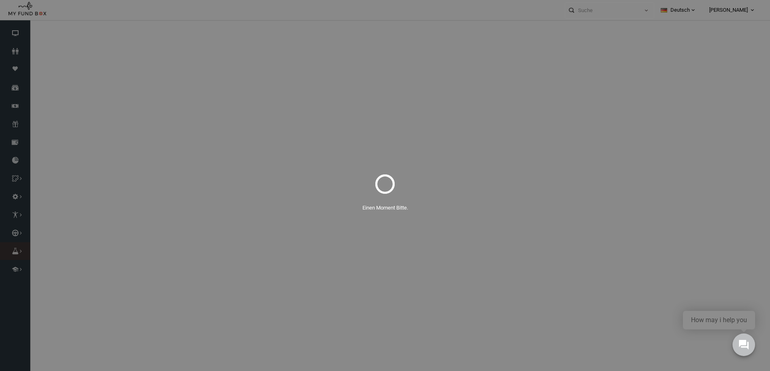
select select "100"
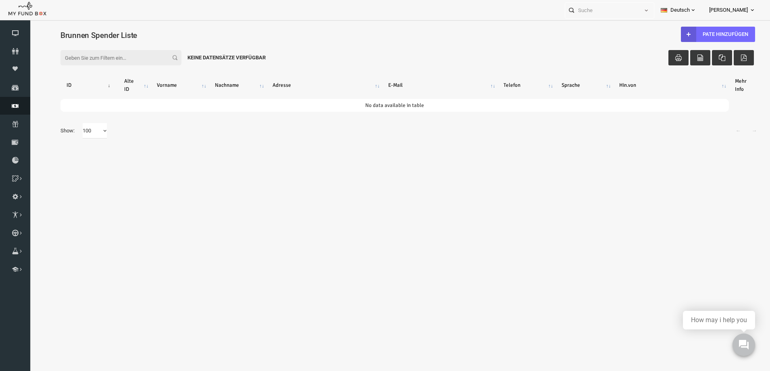
click at [17, 108] on icon at bounding box center [15, 105] width 30 height 6
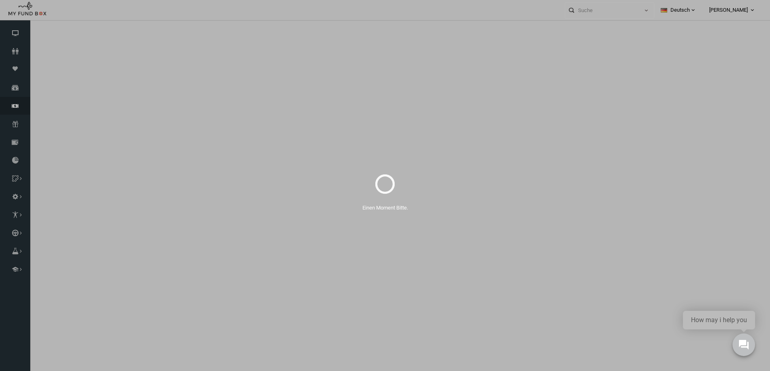
select select "100"
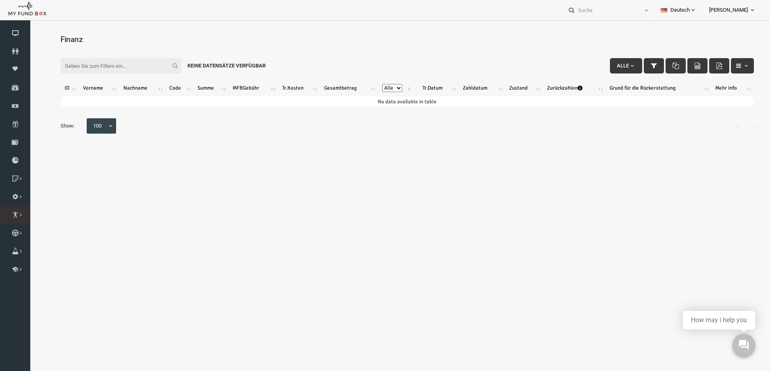
click at [0, 0] on icon at bounding box center [0, 0] width 0 height 0
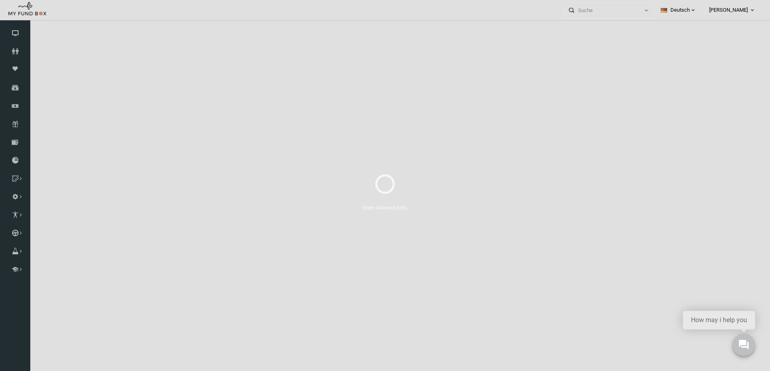
select select "100"
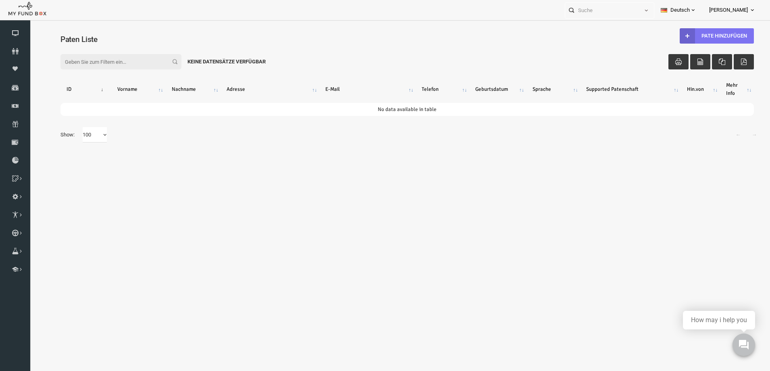
click at [676, 35] on icon at bounding box center [673, 36] width 6 height 6
click at [0, 0] on icon at bounding box center [0, 0] width 0 height 0
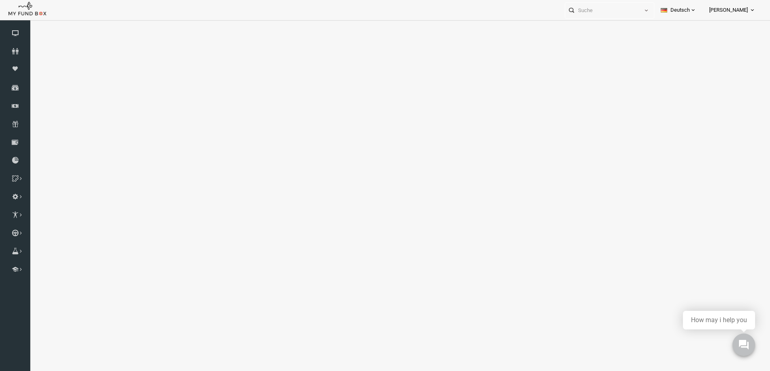
select select "100"
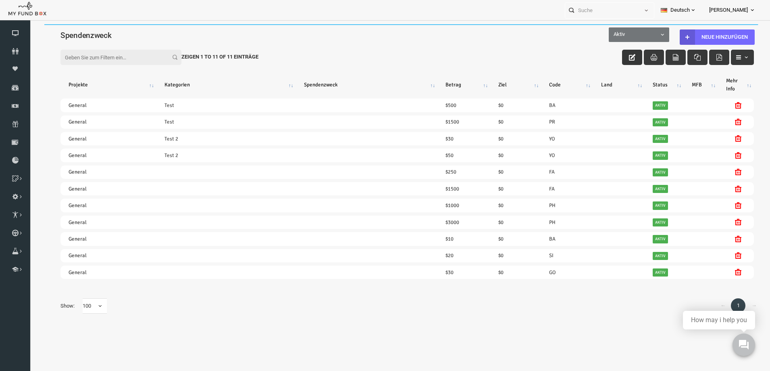
click at [613, 60] on button "button" at bounding box center [617, 57] width 20 height 15
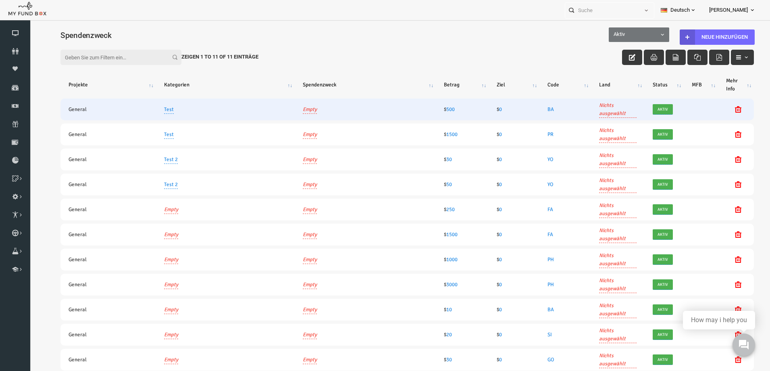
click at [296, 109] on link "Empty" at bounding box center [295, 109] width 14 height 9
type input "Kurban"
click at [0, 0] on icon at bounding box center [0, 0] width 0 height 0
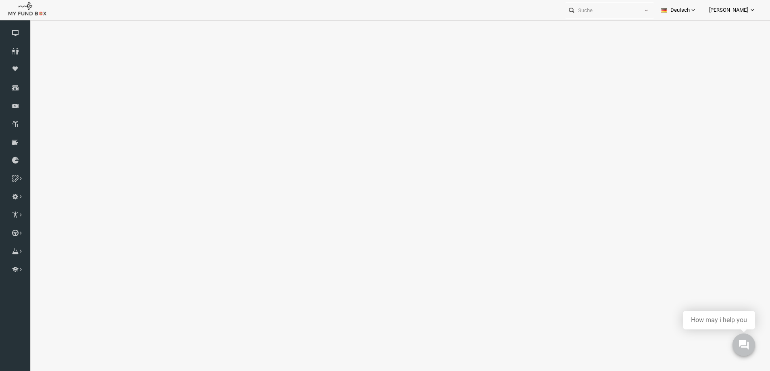
select select "100"
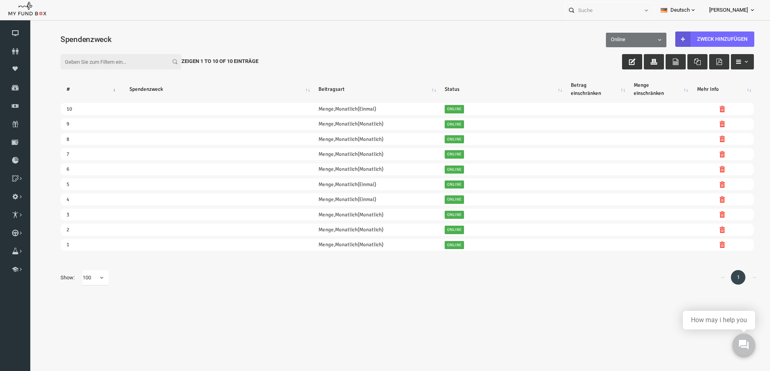
click at [617, 60] on icon "button" at bounding box center [617, 61] width 6 height 6
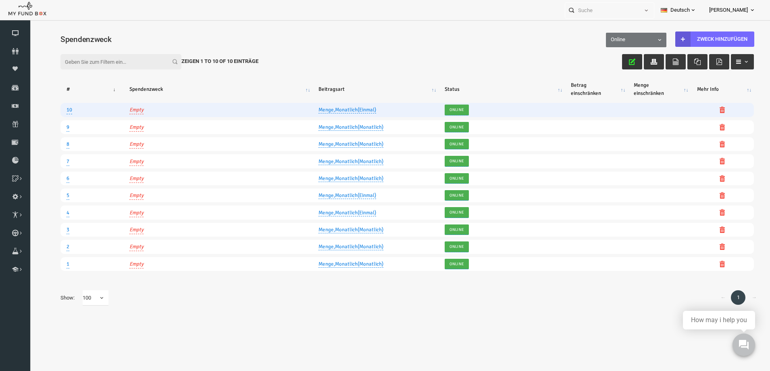
click at [121, 109] on link "Empty" at bounding box center [122, 109] width 14 height 9
type input "Nafile Kurban"
click at [148, 85] on icon "submit" at bounding box center [151, 83] width 6 height 6
click at [324, 110] on link "Menge,Monatlich(Einmal)" at bounding box center [333, 109] width 58 height 7
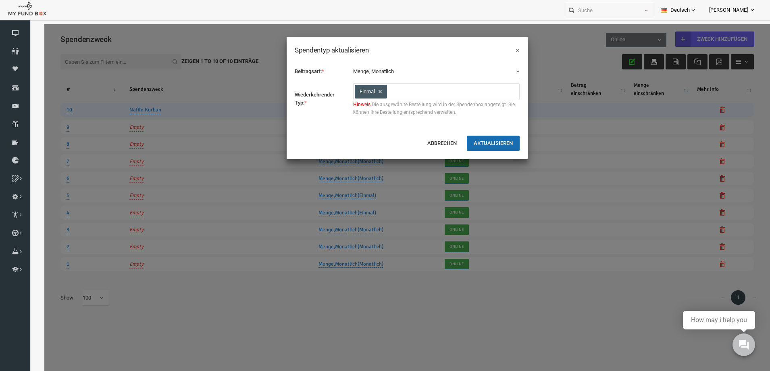
scroll to position [77, 0]
click at [506, 71] on div "Menge Länderauswahl unbegrenzt Kalender Regelspende Kurban Ratenzahlung Aufzeic…" at bounding box center [421, 71] width 175 height 15
click at [503, 69] on b "button" at bounding box center [502, 71] width 6 height 6
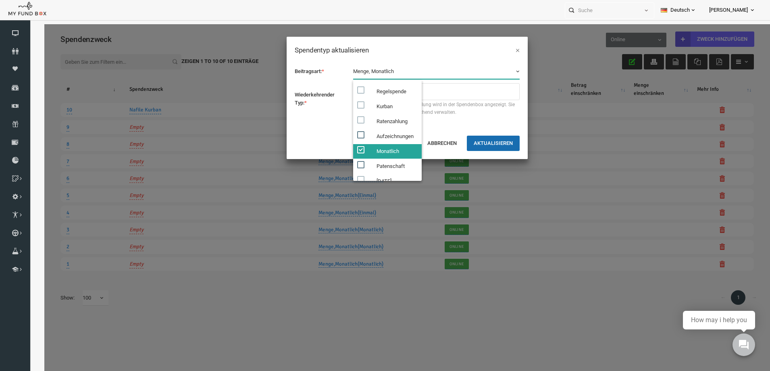
scroll to position [40, 0]
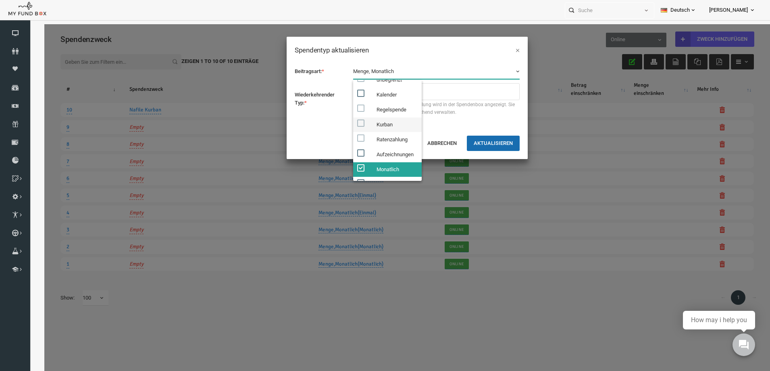
click at [348, 124] on span at bounding box center [345, 122] width 7 height 7
click at [472, 114] on span "Hinweis: Die ausgewählte Bestellung wird in der Spendenbox angezeigt. Sie könne…" at bounding box center [421, 108] width 167 height 15
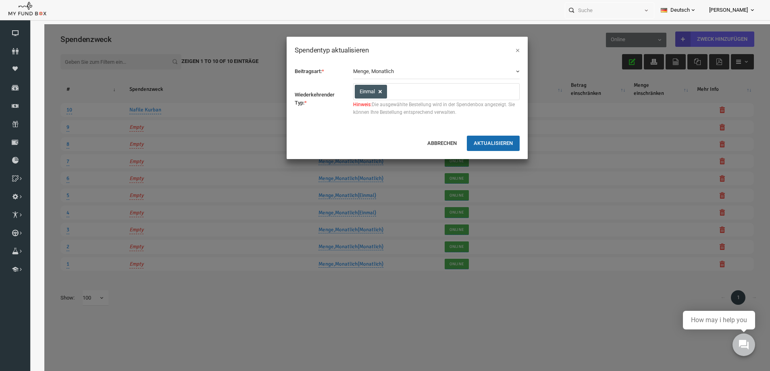
click at [364, 90] on link at bounding box center [365, 91] width 6 height 6
select select
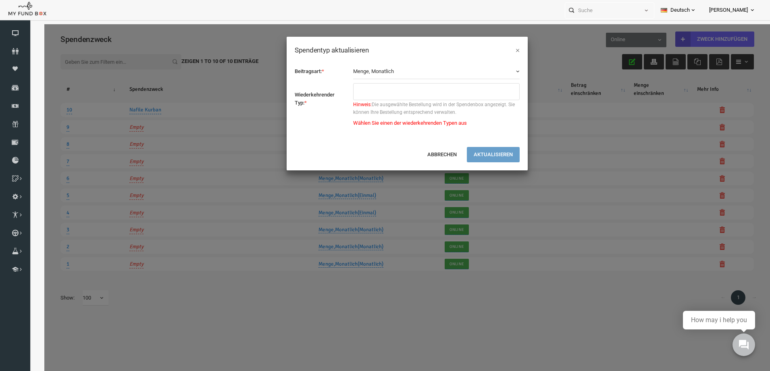
click at [375, 75] on button "Menge, Monatlich" at bounding box center [421, 71] width 167 height 15
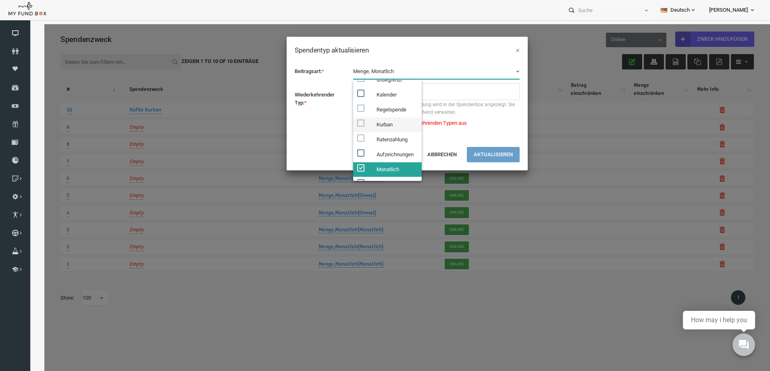
click at [375, 119] on label "Kurban" at bounding box center [372, 124] width 69 height 15
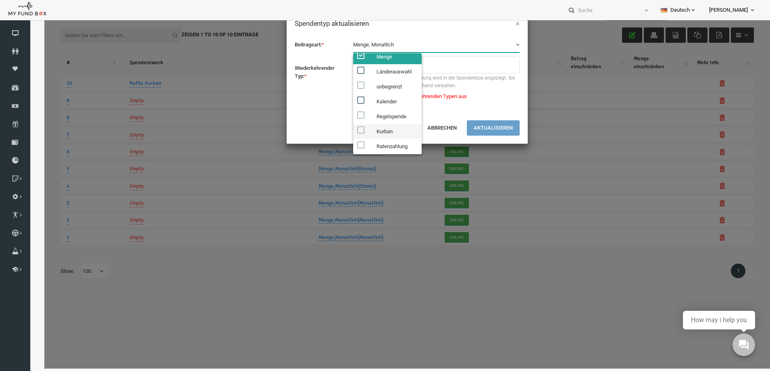
scroll to position [0, 0]
click at [387, 63] on label "Menge" at bounding box center [372, 63] width 69 height 15
click at [357, 63] on input "Menge" at bounding box center [352, 61] width 7 height 7
checkbox input "false"
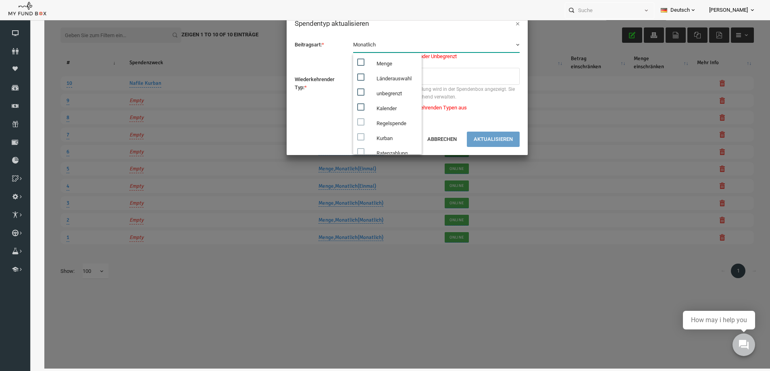
click at [456, 59] on label "Wählen Sie entweder Menge oder Unbegrenzt" at bounding box center [421, 56] width 167 height 8
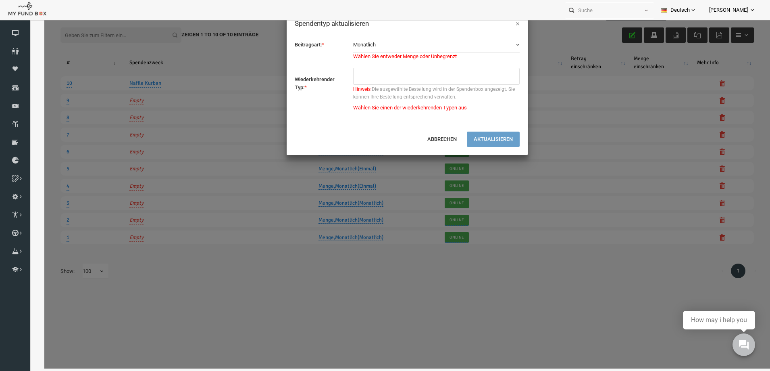
click at [504, 44] on b "button" at bounding box center [502, 45] width 6 height 6
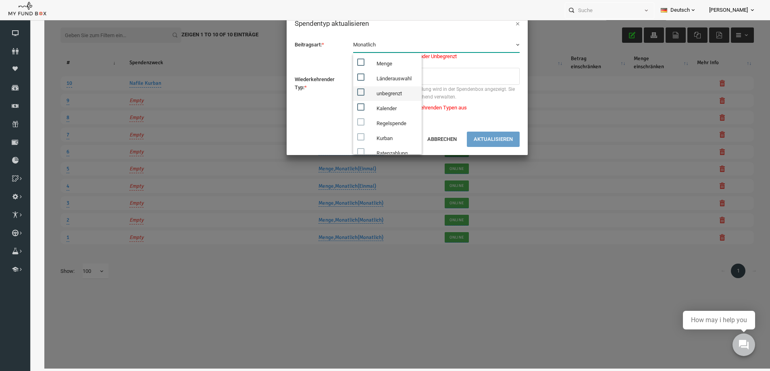
click at [379, 88] on label "unbegrenzt" at bounding box center [372, 93] width 69 height 15
click at [357, 88] on input "unbegrenzt" at bounding box center [352, 91] width 7 height 7
checkbox input "true"
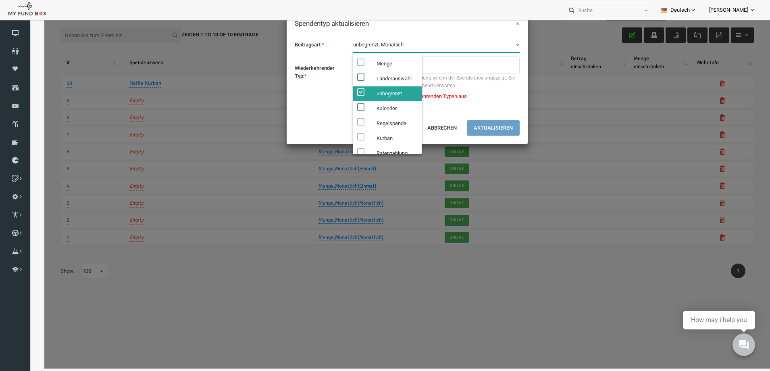
click at [510, 50] on div "Beitragsart: * Menge Länderauswahl unbegrenzt Kalender Regelspende Kurban Raten…" at bounding box center [392, 74] width 241 height 91
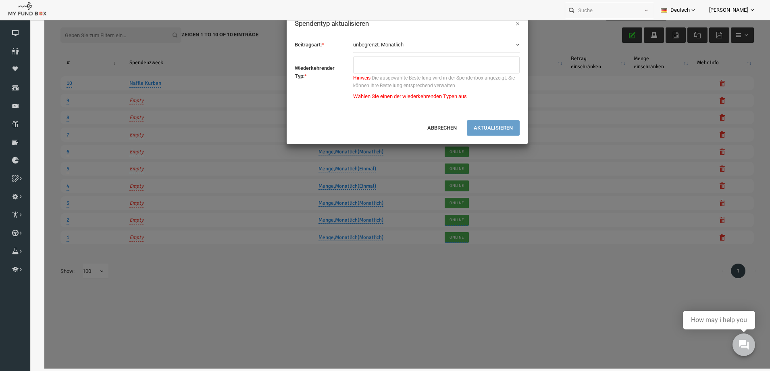
click at [373, 71] on ul at bounding box center [421, 64] width 167 height 17
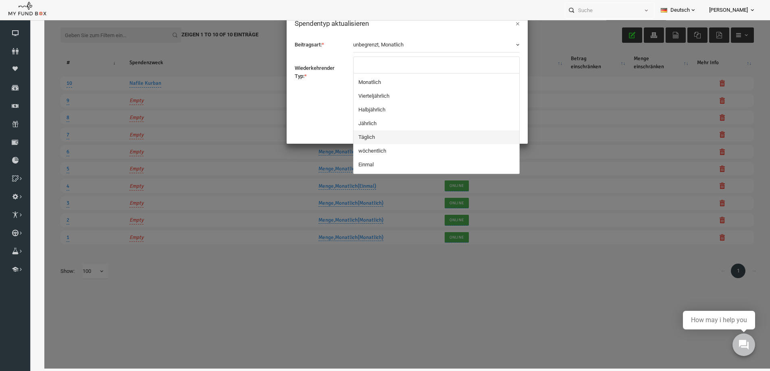
select select "8"
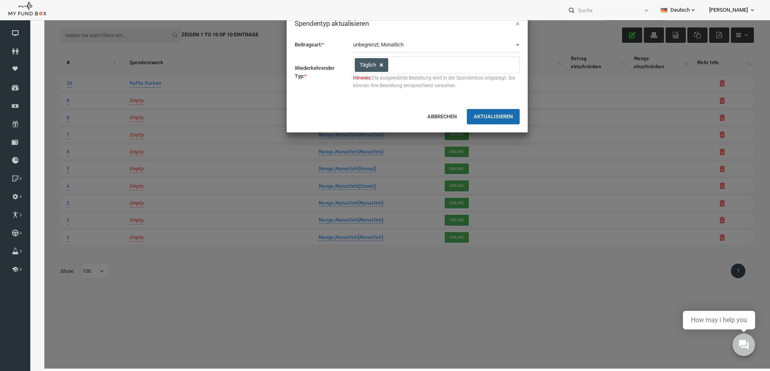
click at [370, 66] on link at bounding box center [366, 65] width 6 height 6
select select
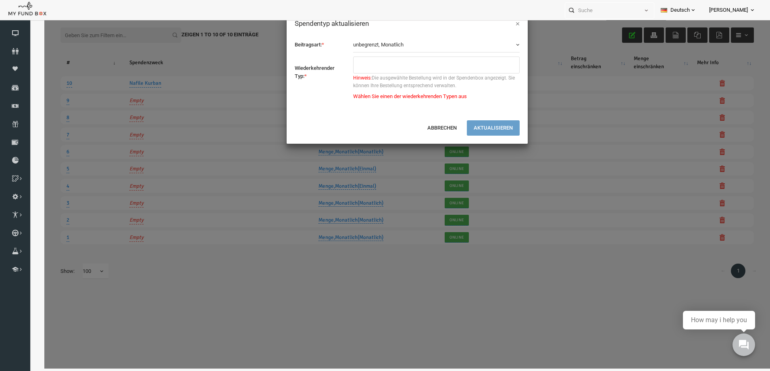
click at [384, 64] on ul at bounding box center [421, 64] width 167 height 17
click at [379, 43] on span "unbegrenzt, Monatlich" at bounding box center [363, 45] width 50 height 6
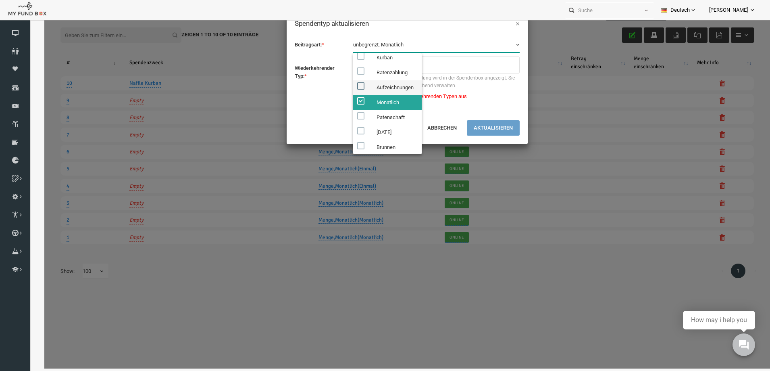
scroll to position [99, 0]
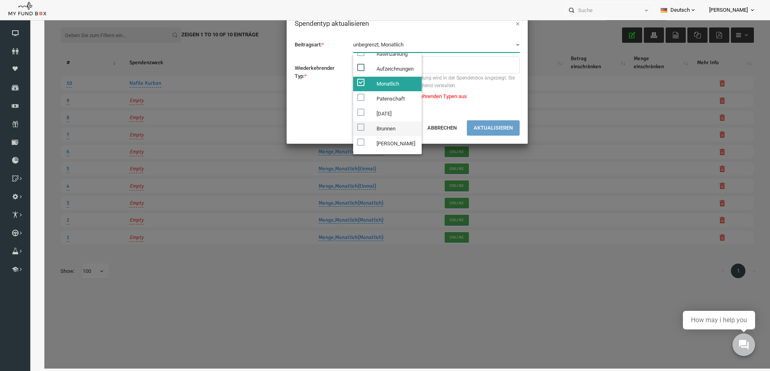
click at [373, 125] on label "Brunnen" at bounding box center [372, 128] width 69 height 15
click at [347, 127] on span at bounding box center [345, 126] width 7 height 7
click at [345, 80] on span at bounding box center [345, 82] width 7 height 7
click at [349, 80] on input "Monatlich" at bounding box center [352, 82] width 7 height 7
checkbox input "false"
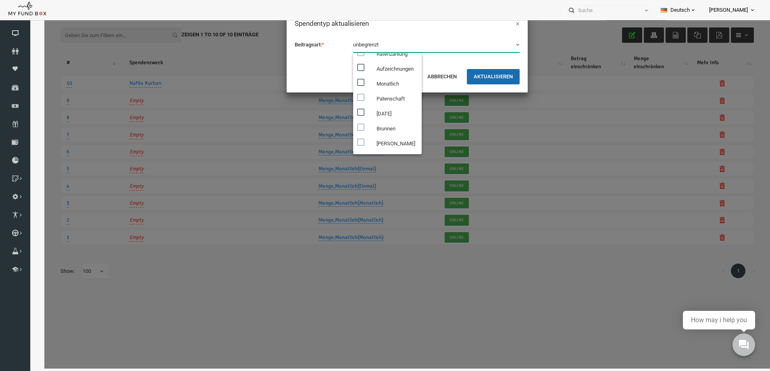
click at [367, 43] on button "unbegrenzt" at bounding box center [421, 44] width 167 height 15
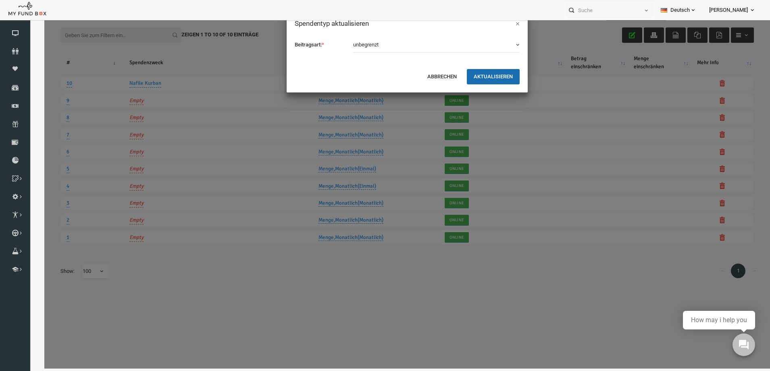
click at [369, 43] on button "unbegrenzt" at bounding box center [421, 44] width 167 height 15
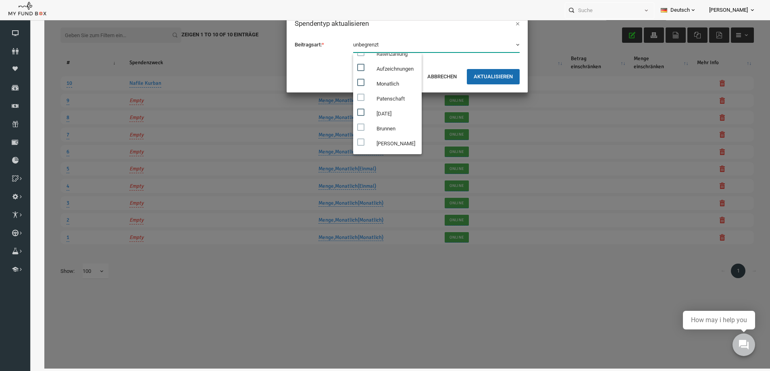
click at [369, 43] on button "unbegrenzt" at bounding box center [421, 44] width 167 height 15
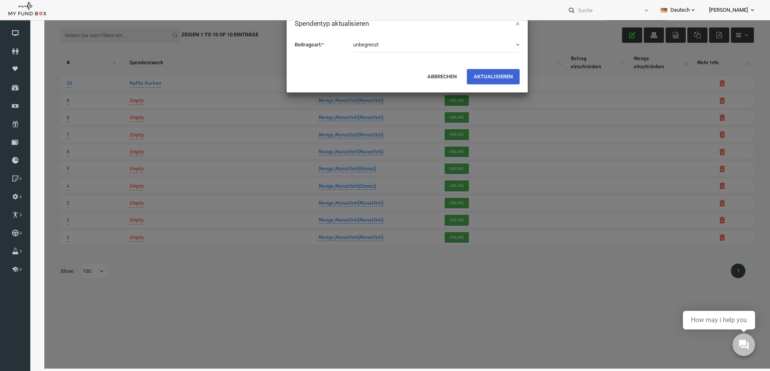
click at [484, 74] on button "AKTUALISIEREN" at bounding box center [478, 76] width 53 height 15
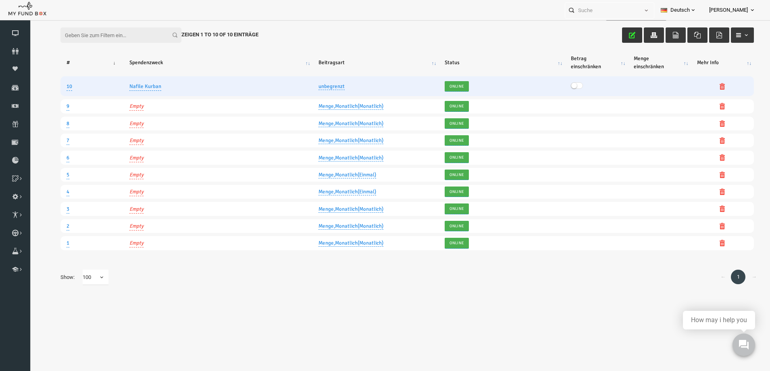
click at [563, 83] on span at bounding box center [562, 85] width 12 height 6
click at [632, 86] on td at bounding box center [644, 86] width 63 height 20
click at [562, 86] on small at bounding box center [565, 86] width 6 height 6
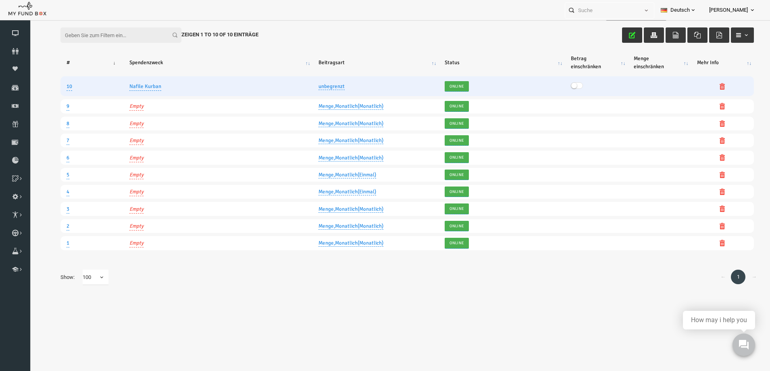
click at [564, 87] on span at bounding box center [562, 85] width 12 height 6
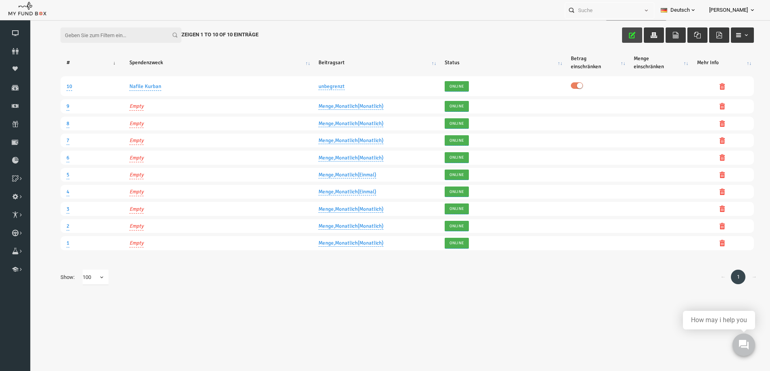
click at [619, 36] on icon "button" at bounding box center [617, 35] width 6 height 6
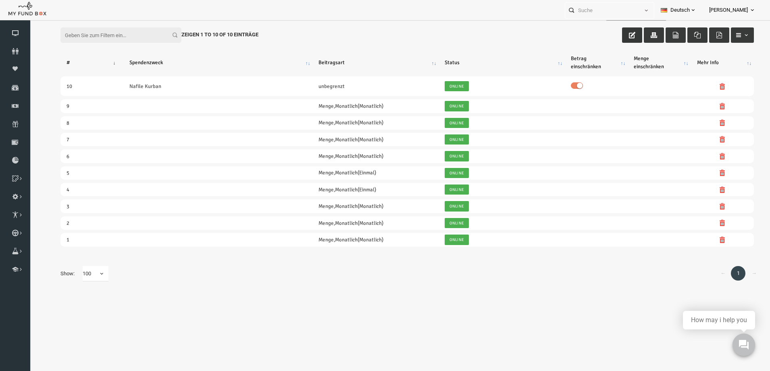
click at [619, 36] on icon "button" at bounding box center [617, 35] width 6 height 6
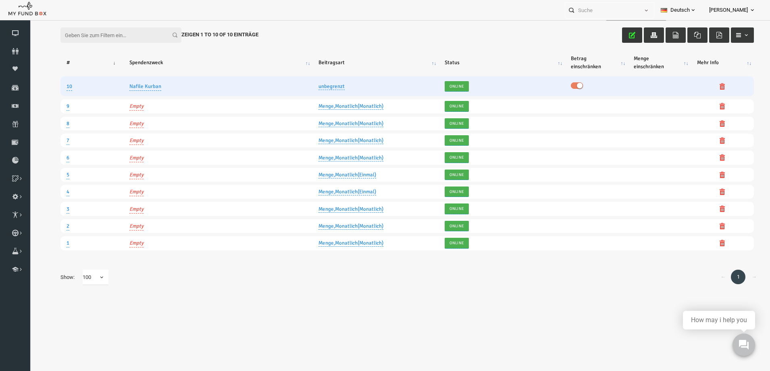
click at [313, 85] on link "unbegrenzt" at bounding box center [317, 86] width 26 height 7
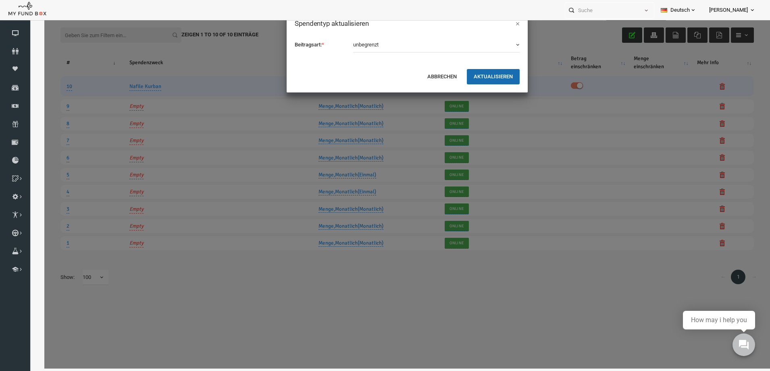
scroll to position [26, 0]
click at [357, 48] on button "unbegrenzt" at bounding box center [421, 44] width 167 height 15
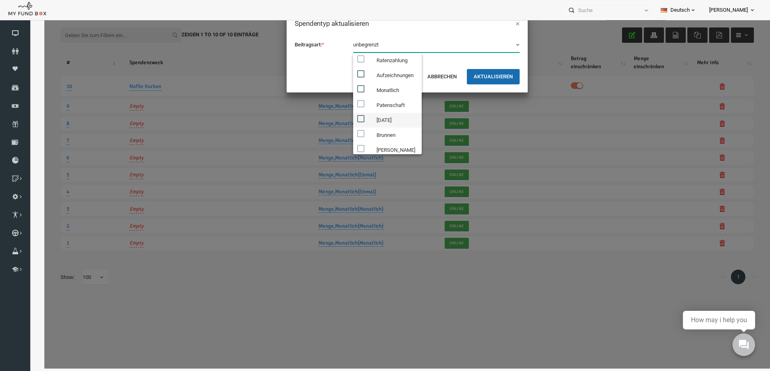
scroll to position [99, 0]
click at [425, 74] on button "Abbrechen" at bounding box center [427, 76] width 43 height 15
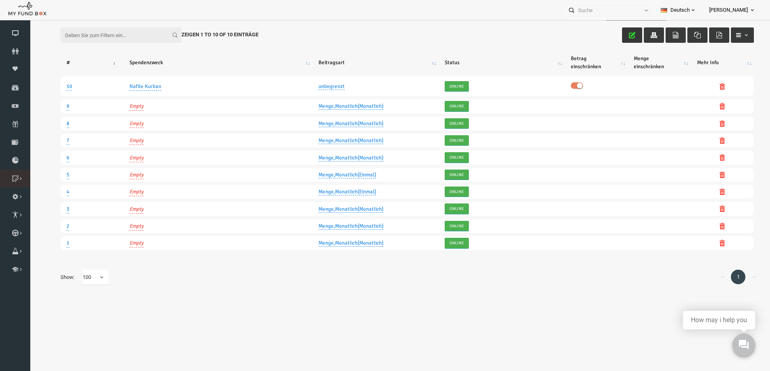
click at [0, 0] on icon at bounding box center [0, 0] width 0 height 0
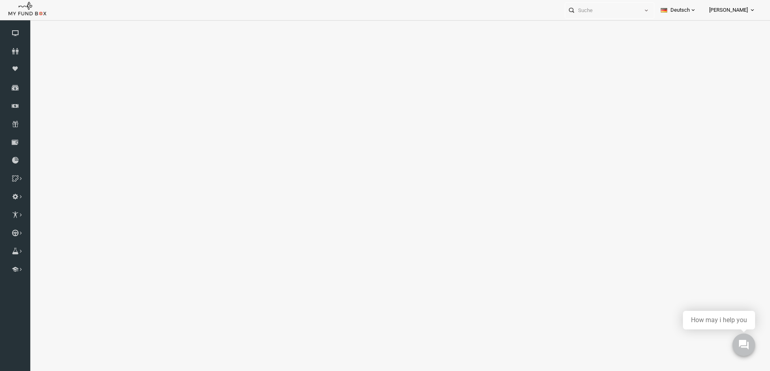
select select "100"
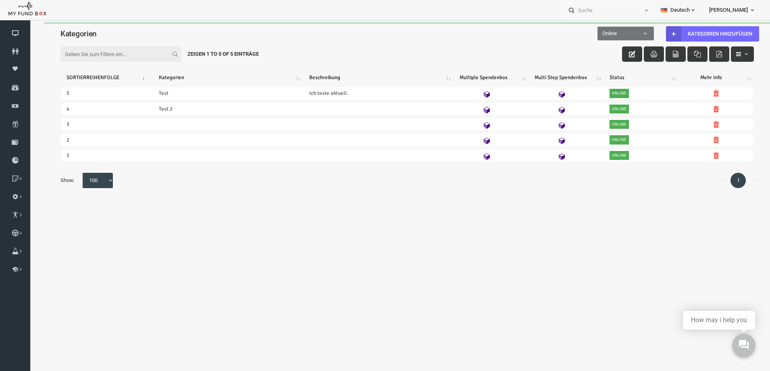
scroll to position [0, 0]
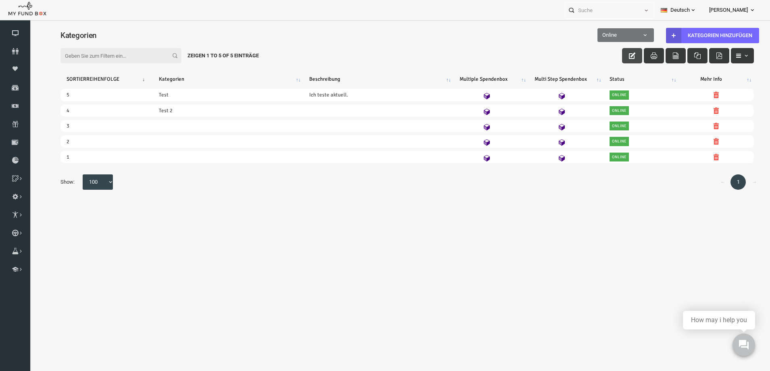
click at [624, 57] on button "button" at bounding box center [617, 55] width 20 height 15
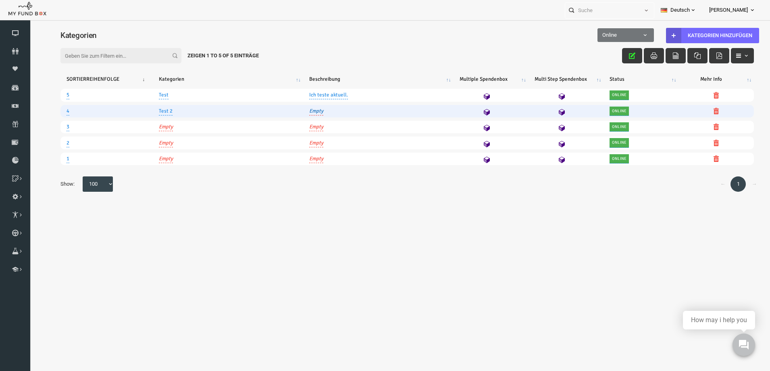
click at [298, 110] on link "Empty" at bounding box center [301, 111] width 14 height 8
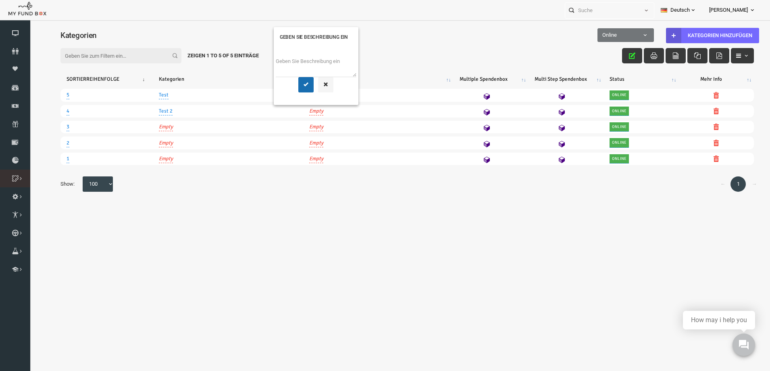
click at [0, 0] on icon at bounding box center [0, 0] width 0 height 0
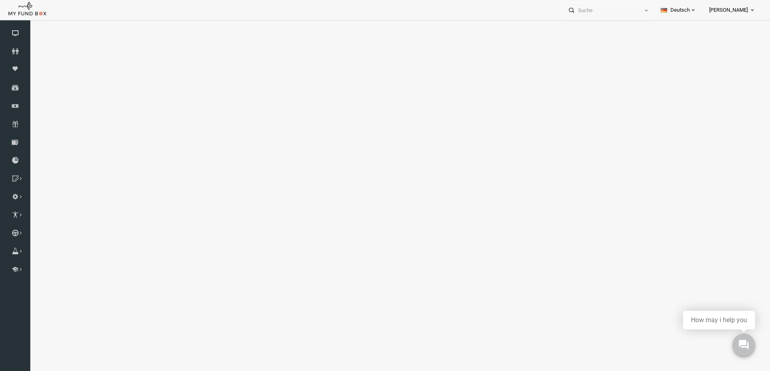
select select "100"
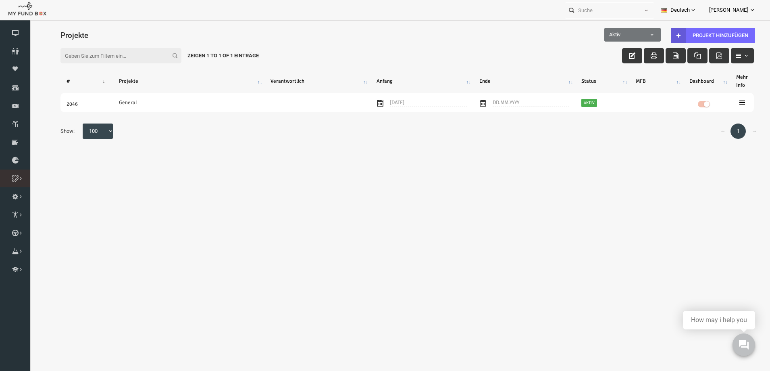
click at [0, 0] on link "Zweck Liste" at bounding box center [0, 0] width 0 height 0
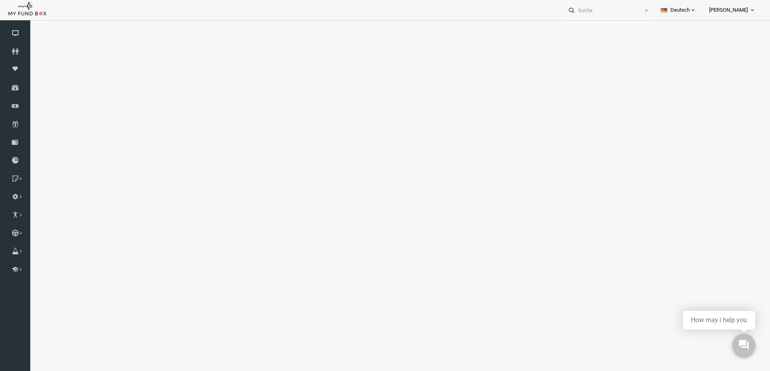
select select "100"
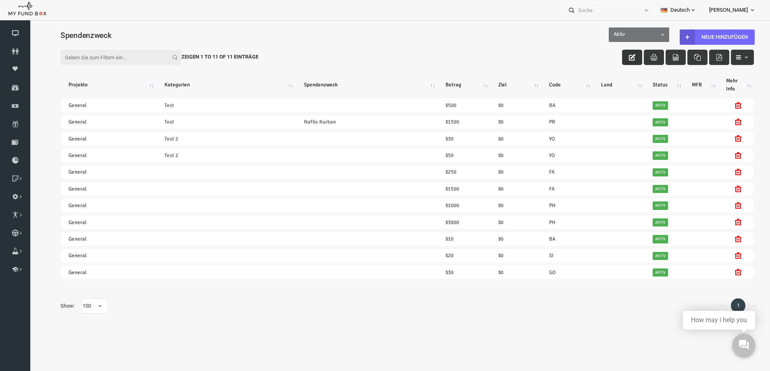
click at [610, 56] on button "button" at bounding box center [617, 57] width 20 height 15
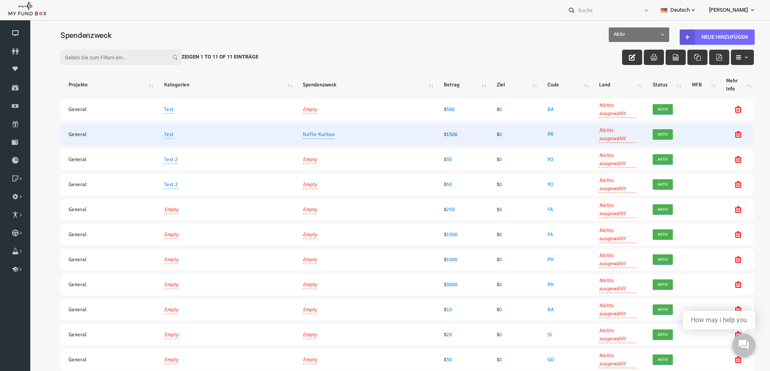
click at [435, 134] on link "1500" at bounding box center [437, 134] width 11 height 6
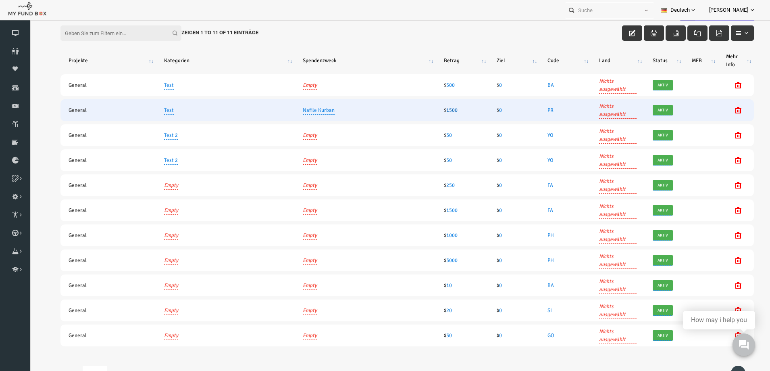
click at [435, 107] on link "1500" at bounding box center [437, 110] width 11 height 6
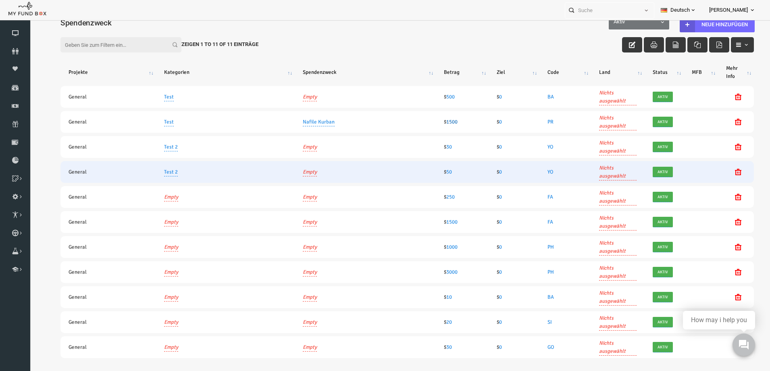
scroll to position [0, 0]
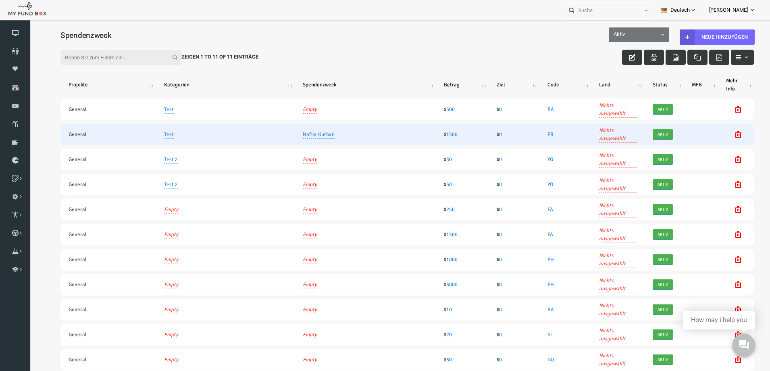
click at [599, 133] on link "Nichts ausgewählt" at bounding box center [603, 134] width 38 height 17
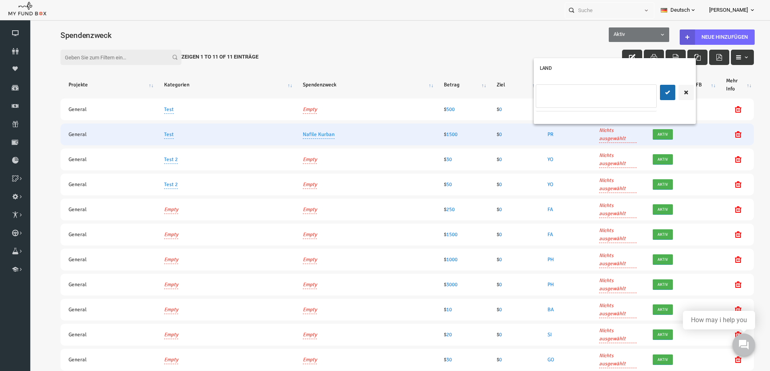
click at [636, 94] on input "text" at bounding box center [587, 93] width 131 height 14
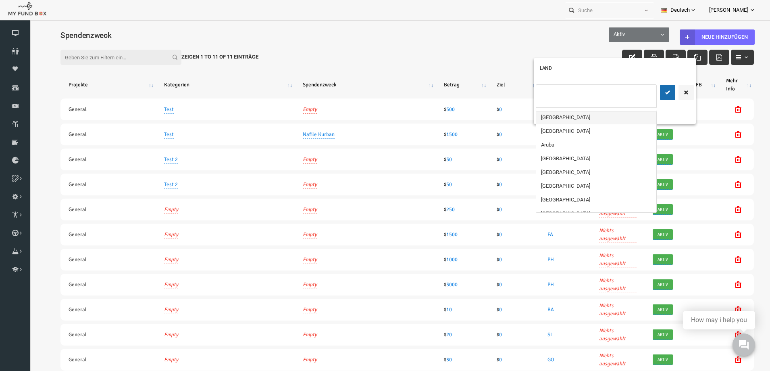
scroll to position [121, 0]
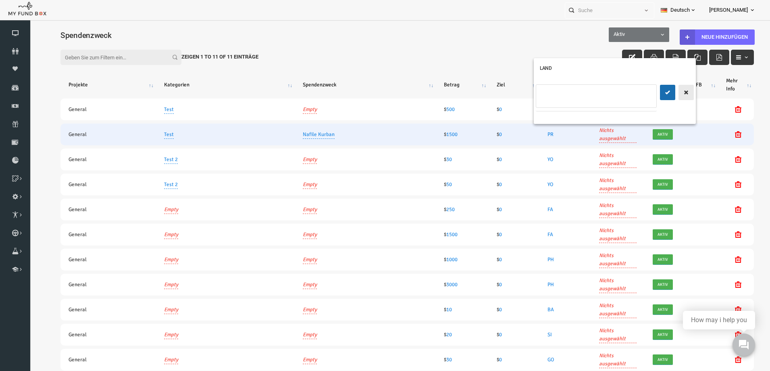
type input "Land auswählen"
click at [670, 90] on icon "button" at bounding box center [671, 92] width 6 height 6
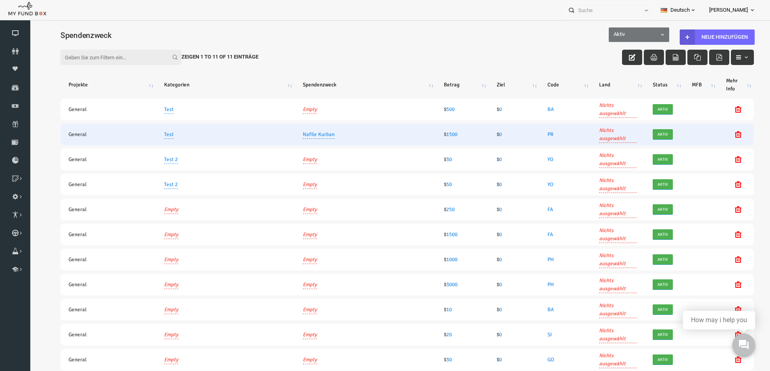
click at [751, 10] on icon at bounding box center [752, 10] width 6 height 6
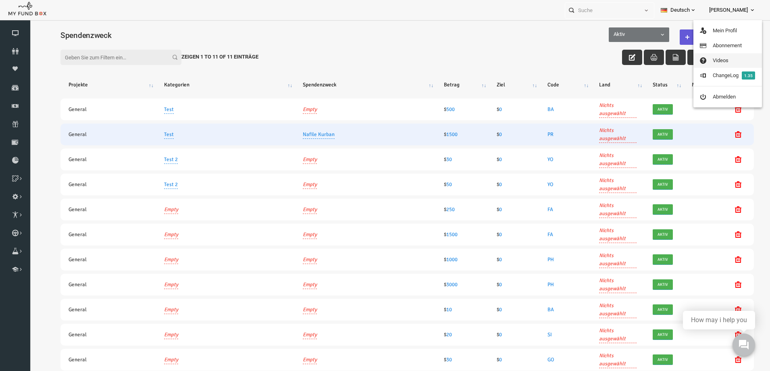
click at [719, 63] on link "Videos" at bounding box center [728, 60] width 69 height 15
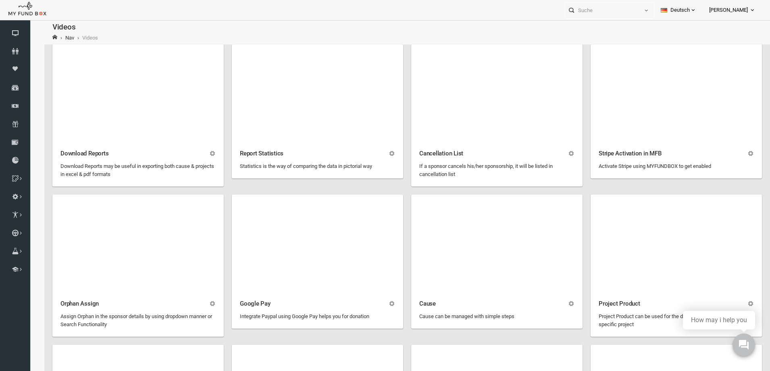
scroll to position [0, 0]
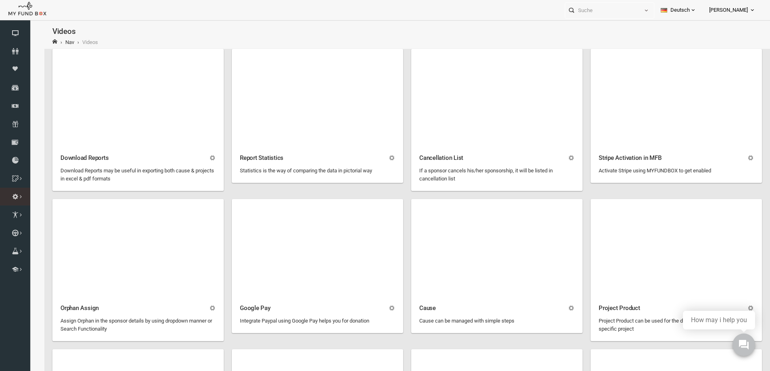
click at [0, 0] on icon at bounding box center [0, 0] width 0 height 0
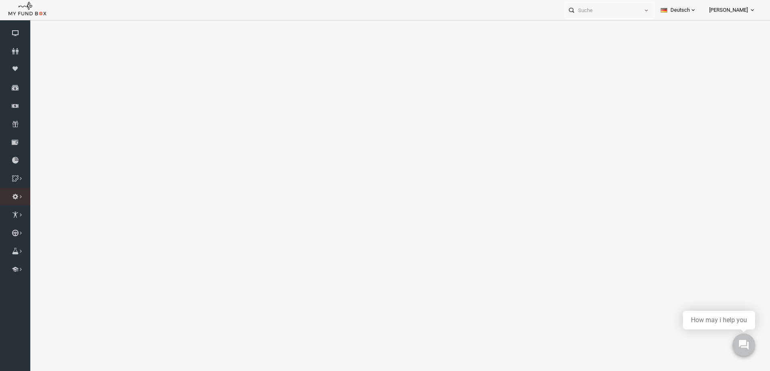
select select "100"
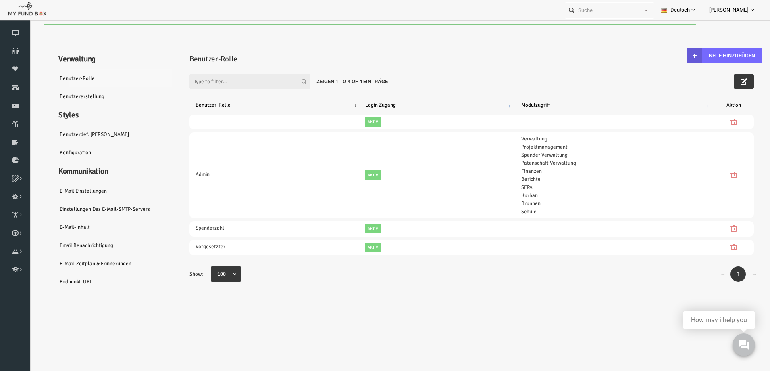
click at [72, 76] on link "Benutzer-Rolle" at bounding box center [98, 78] width 121 height 19
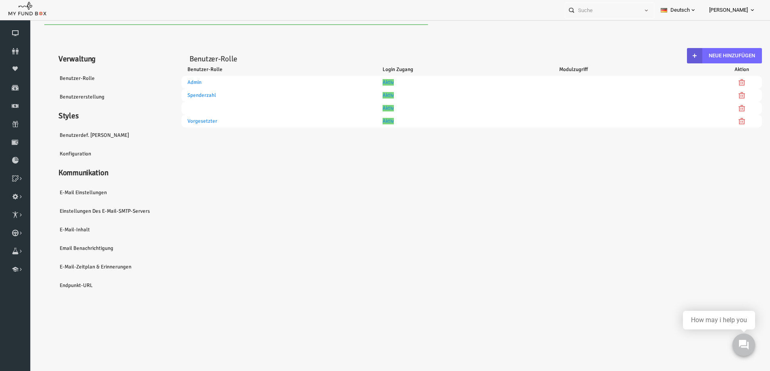
select select "100"
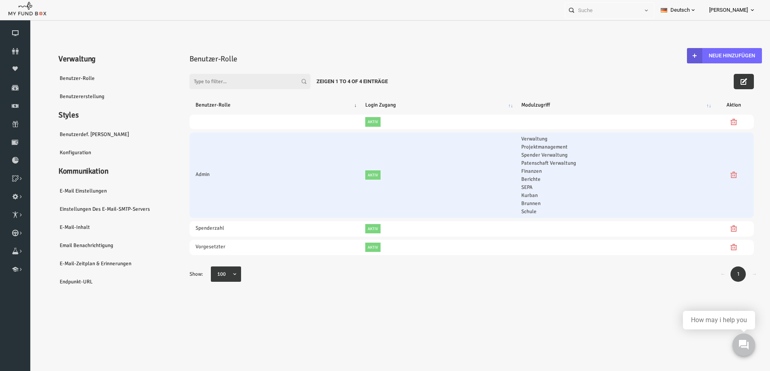
click at [329, 191] on td "Admin" at bounding box center [260, 175] width 170 height 86
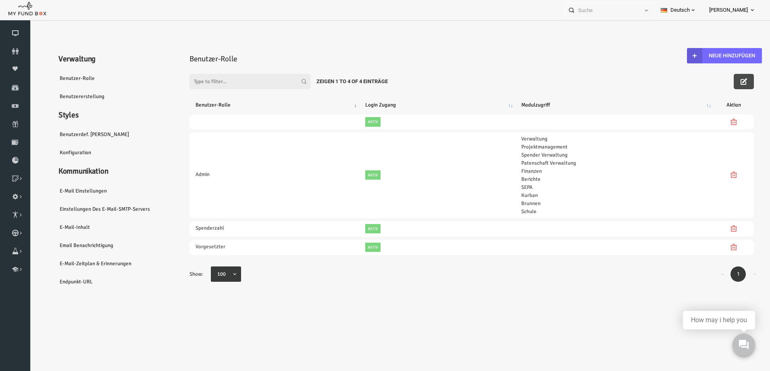
click at [731, 83] on icon "button" at bounding box center [729, 81] width 6 height 6
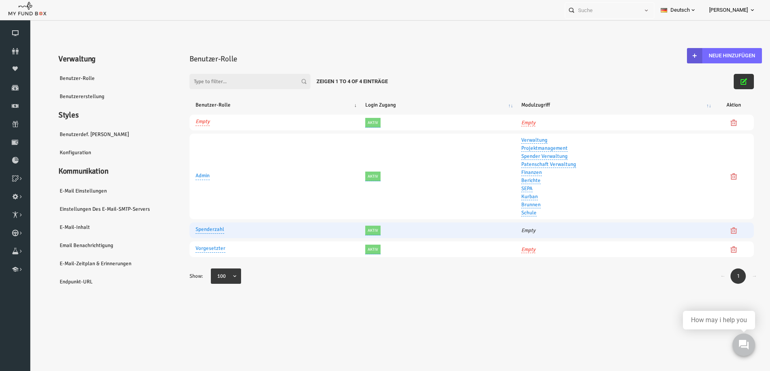
click at [516, 227] on td "Empty" at bounding box center [600, 230] width 198 height 16
click at [515, 229] on td "Empty" at bounding box center [600, 230] width 198 height 16
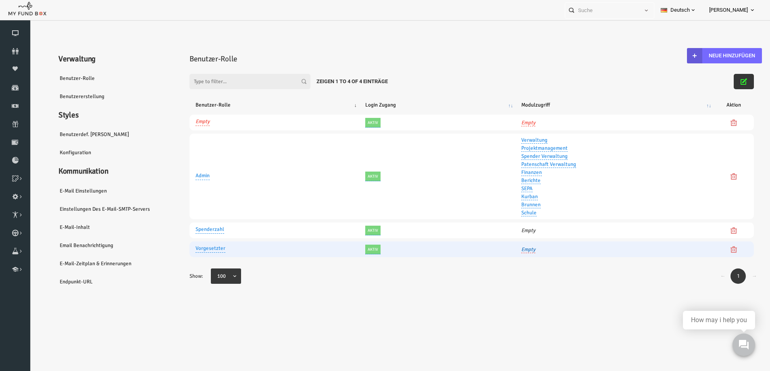
click at [515, 248] on link "Empty" at bounding box center [514, 249] width 14 height 7
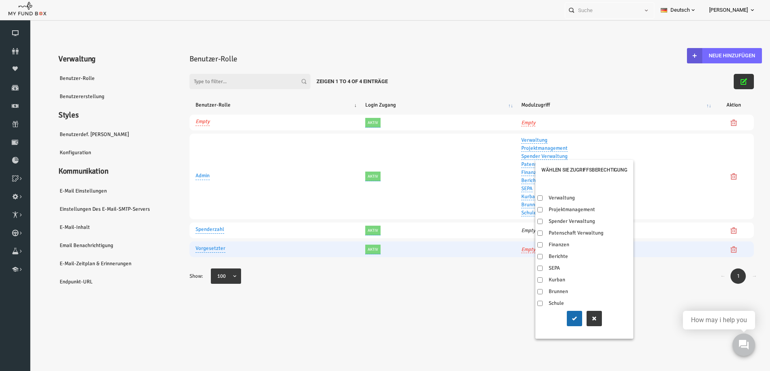
click at [526, 197] on input "Verwaltung" at bounding box center [525, 197] width 5 height 5
drag, startPoint x: 564, startPoint y: 318, endPoint x: 561, endPoint y: 315, distance: 4.9
click at [563, 317] on button "submit" at bounding box center [559, 318] width 15 height 15
checkbox input "true"
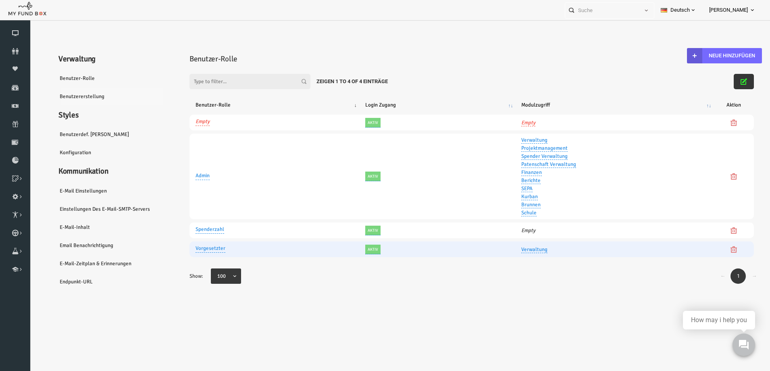
click at [64, 94] on link "Benutzererstellung" at bounding box center [98, 96] width 121 height 19
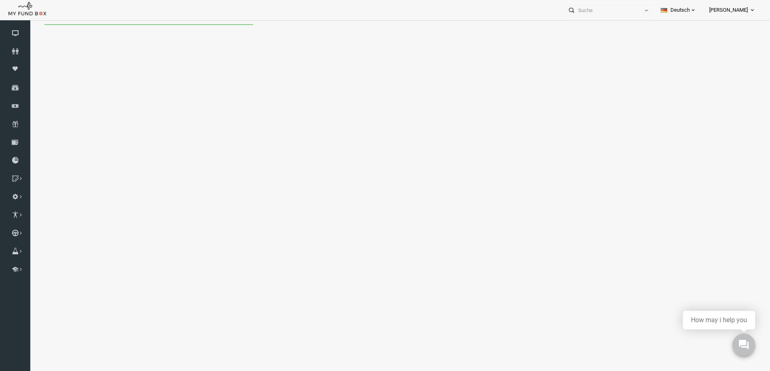
select select "100"
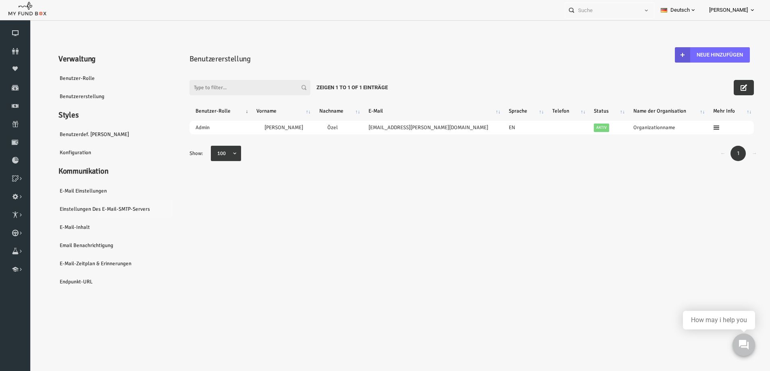
click at [101, 207] on link "Einstellungen des E-Mail-SMTP-Servers" at bounding box center [98, 209] width 121 height 19
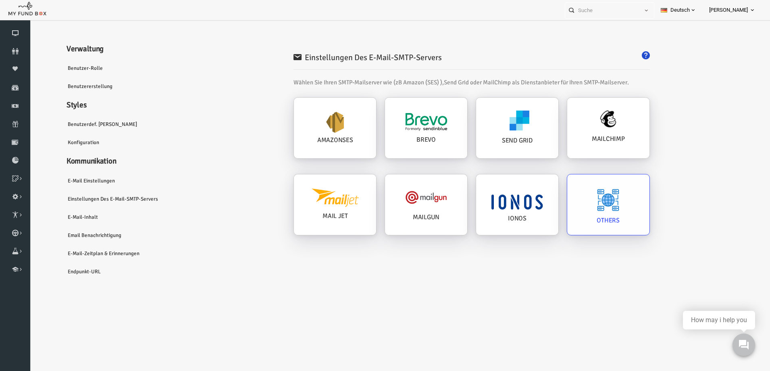
click at [583, 209] on img at bounding box center [593, 199] width 23 height 23
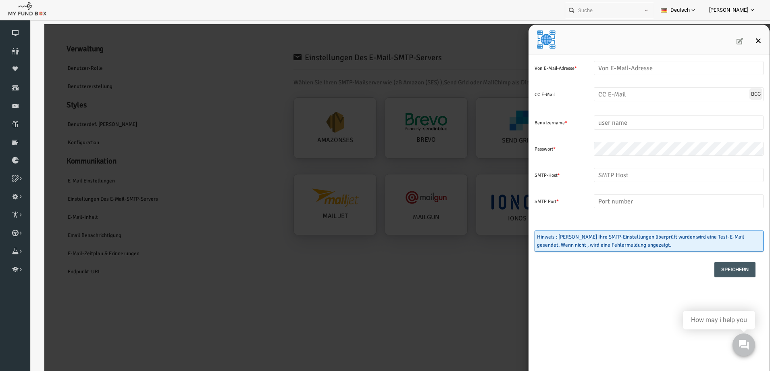
click at [741, 42] on icon "Close" at bounding box center [744, 41] width 6 height 6
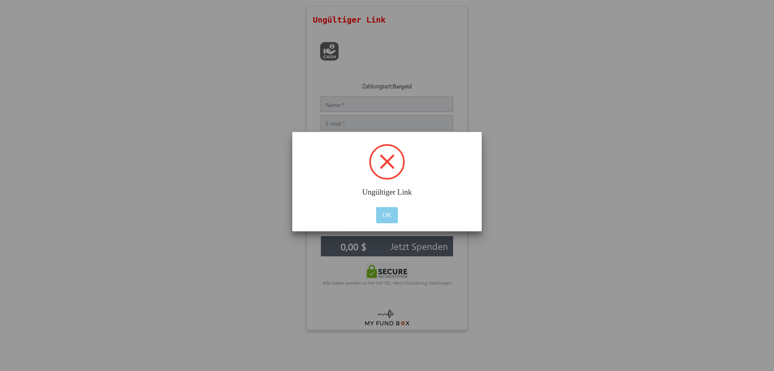
click at [392, 217] on button "OK" at bounding box center [386, 215] width 21 height 16
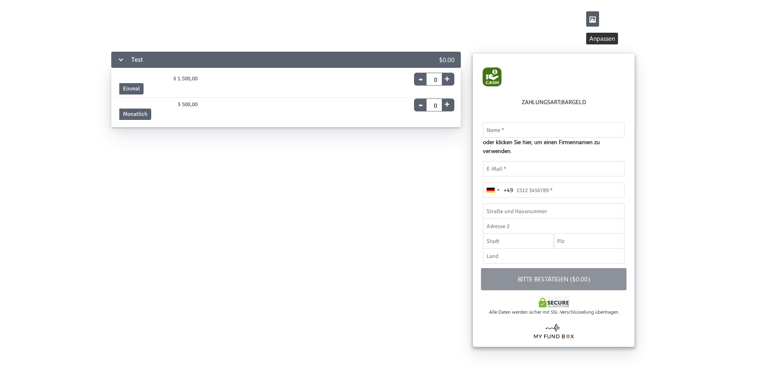
click at [590, 17] on icon "button" at bounding box center [593, 19] width 6 height 6
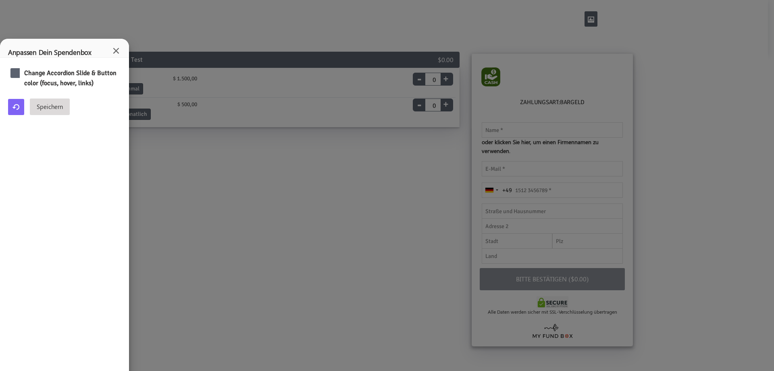
drag, startPoint x: 255, startPoint y: 86, endPoint x: 352, endPoint y: 111, distance: 99.9
click at [352, 111] on div "× Anpassen Dein Spendenbox #5b626f ▼ Change Accordion Slide & Button color (foc…" at bounding box center [387, 185] width 774 height 371
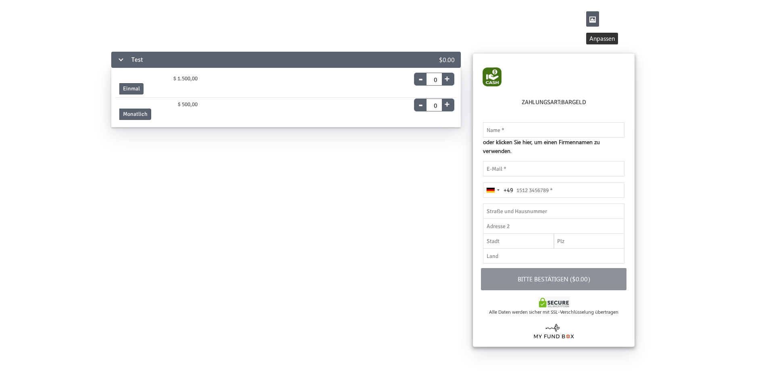
click at [595, 15] on button "button" at bounding box center [592, 18] width 13 height 15
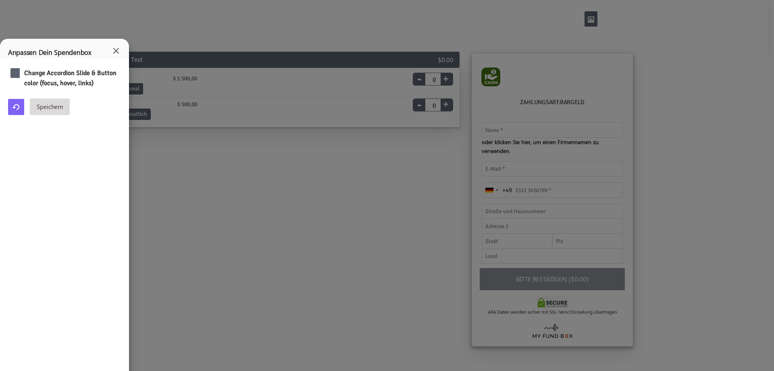
drag, startPoint x: 196, startPoint y: 52, endPoint x: 363, endPoint y: 230, distance: 243.7
click at [360, 253] on div "× Anpassen Dein Spendenbox #5b626f ▼ Change Accordion Slide & Button color (foc…" at bounding box center [387, 185] width 774 height 371
